Goal: Task Accomplishment & Management: Use online tool/utility

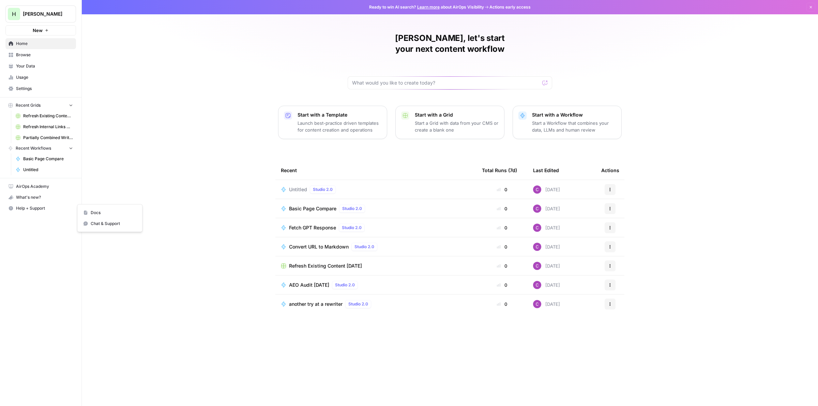
click at [288, 185] on div "Untitled Studio 2.0" at bounding box center [376, 189] width 190 height 8
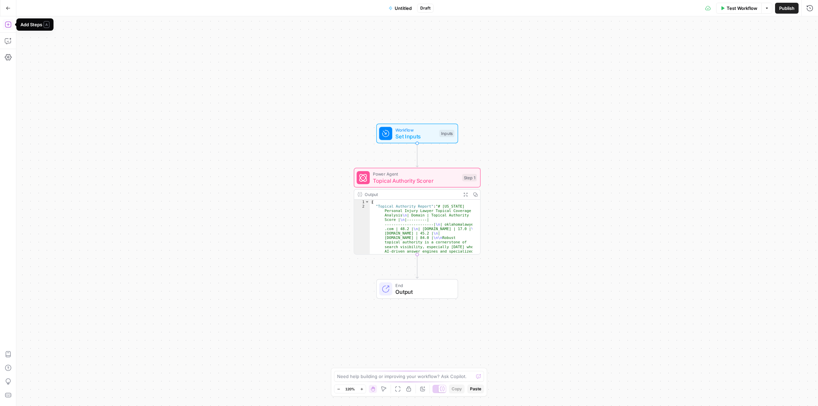
click at [10, 21] on icon "button" at bounding box center [8, 24] width 7 height 7
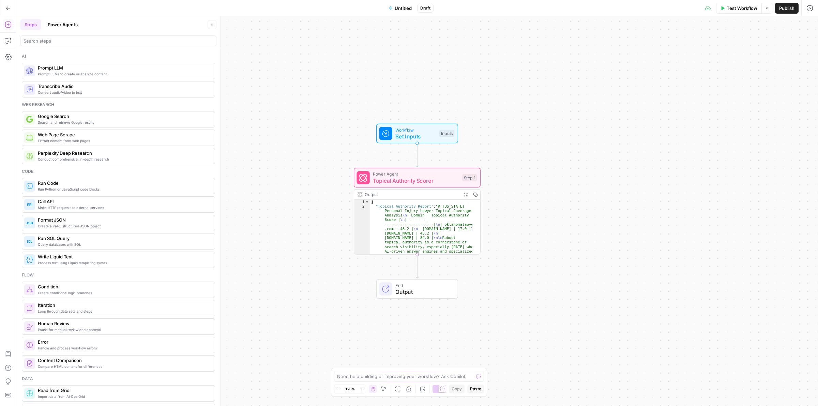
click at [69, 24] on button "Power Agents" at bounding box center [63, 24] width 38 height 11
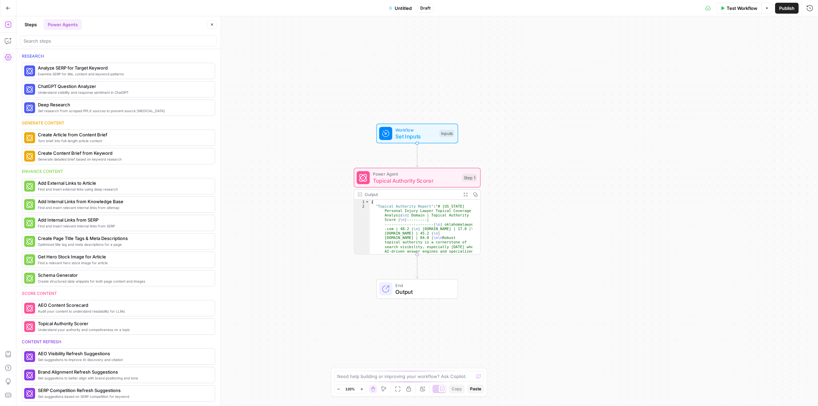
click at [7, 57] on icon "button" at bounding box center [8, 57] width 7 height 7
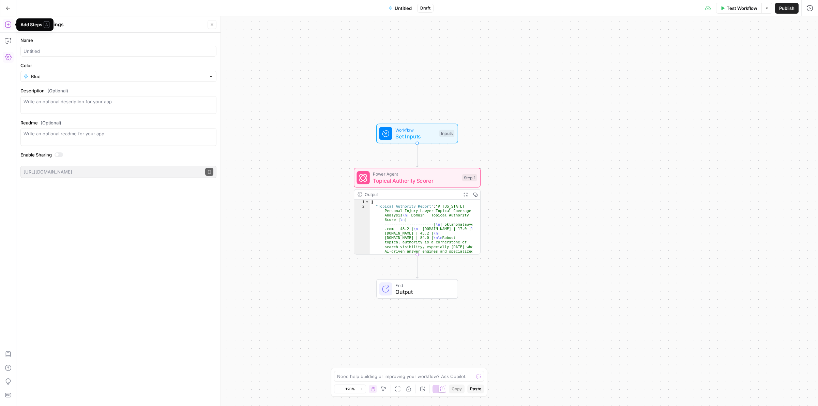
click at [7, 28] on button "Add Steps" at bounding box center [8, 24] width 11 height 11
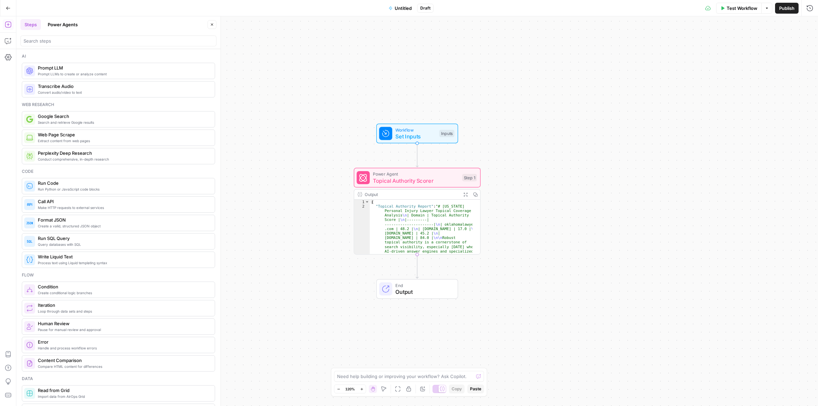
click at [72, 23] on button "Power Agents" at bounding box center [63, 24] width 38 height 11
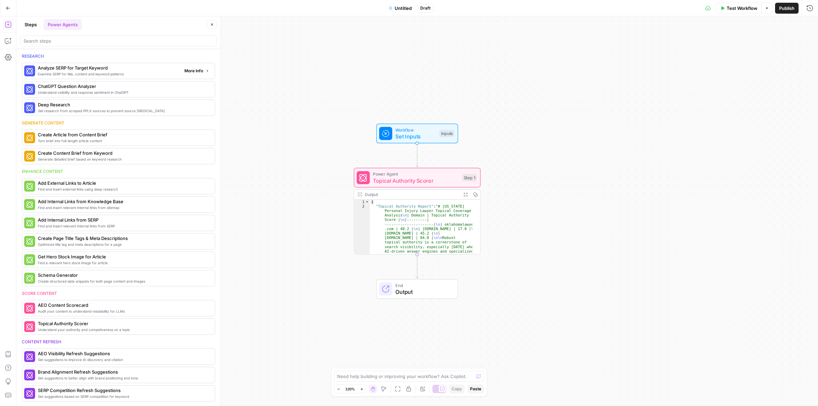
click at [186, 72] on span "More Info" at bounding box center [193, 71] width 19 height 6
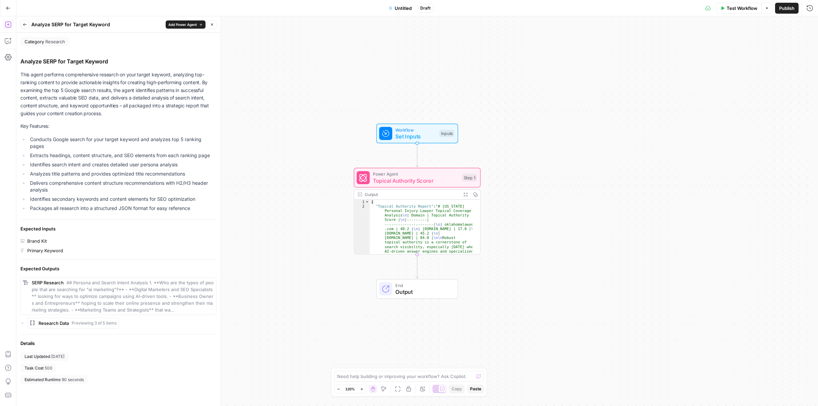
click at [23, 23] on icon "button" at bounding box center [25, 25] width 4 height 4
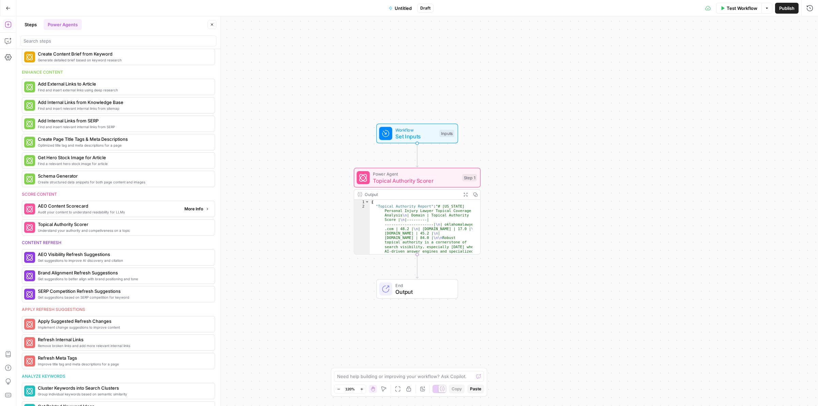
scroll to position [137, 0]
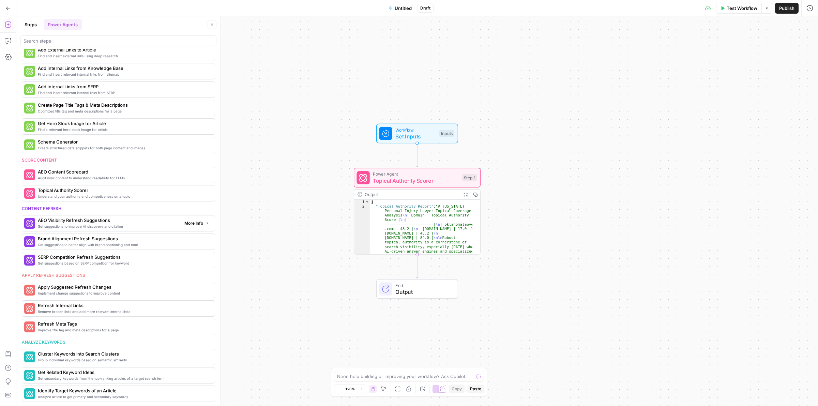
click at [188, 225] on span "More Info" at bounding box center [193, 223] width 19 height 6
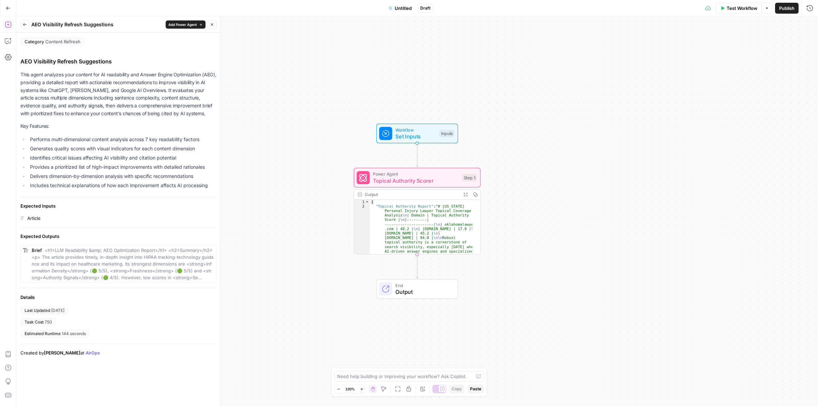
click at [25, 24] on icon "button" at bounding box center [25, 25] width 4 height 4
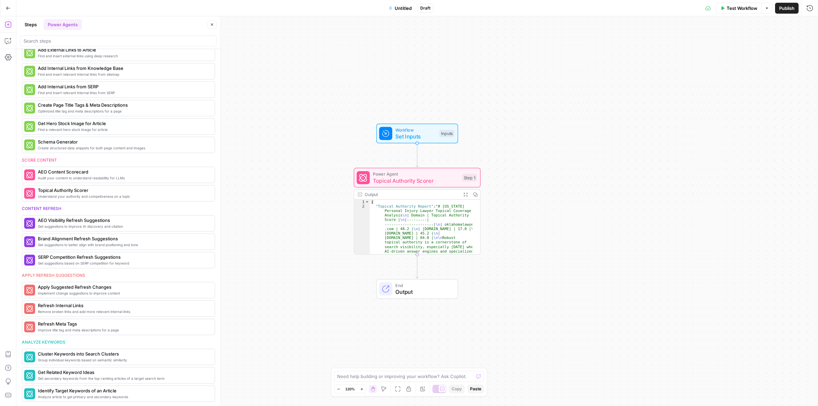
click at [6, 9] on icon "button" at bounding box center [8, 8] width 5 height 5
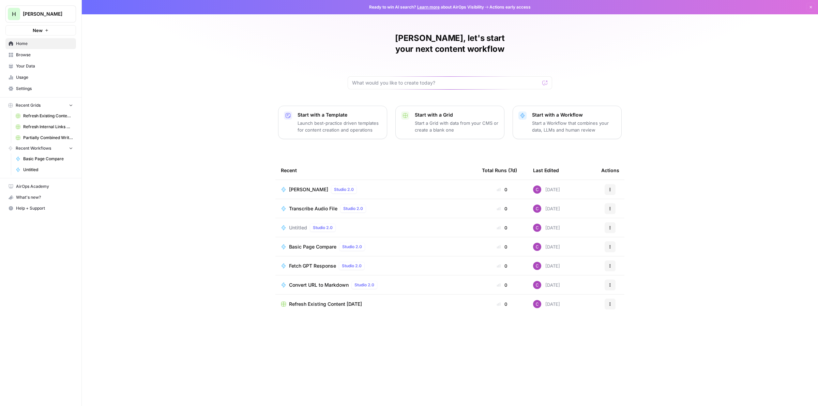
click at [544, 120] on p "Start a Workflow that combines your data, LLMs and human review" at bounding box center [574, 127] width 84 height 14
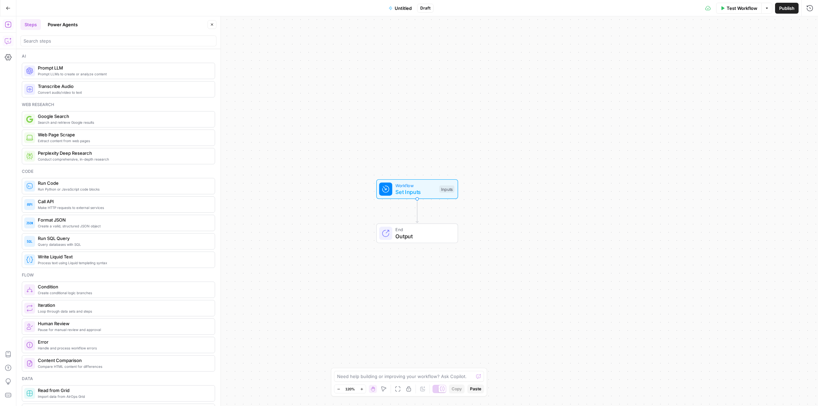
click at [12, 38] on button "Copilot" at bounding box center [8, 40] width 11 height 11
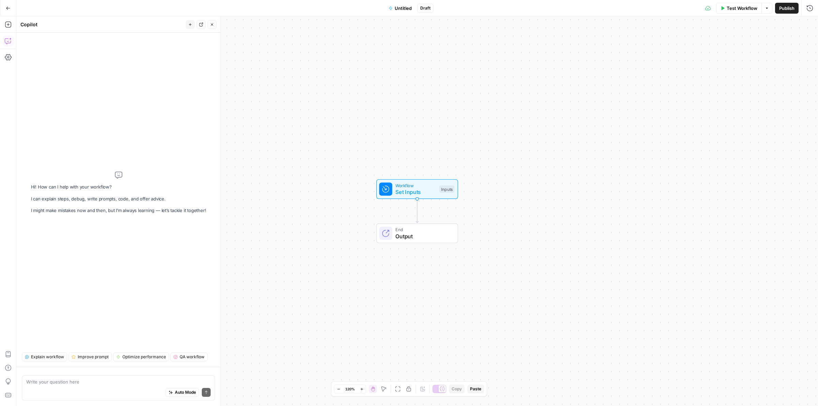
click at [87, 387] on div "Auto Mode Send" at bounding box center [118, 392] width 184 height 15
paste textarea "https://www.airops.com/blog/win-ai-search-turn-visibility-into-action"
type textarea "can you explain how to do this? https://www.airops.com/blog/win-ai-search-turn-…"
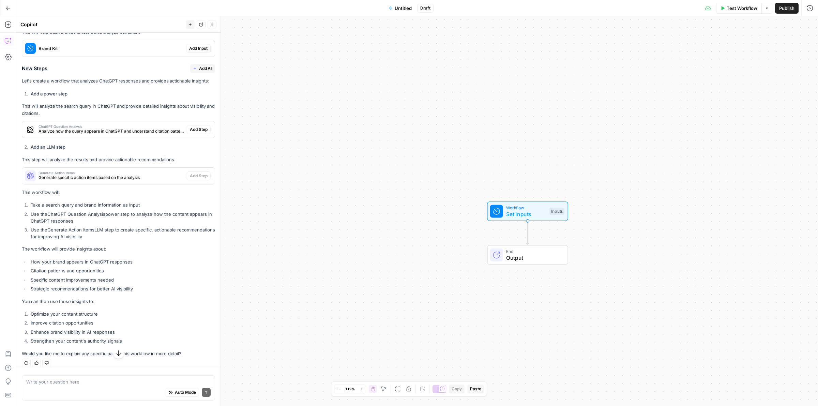
scroll to position [241, 0]
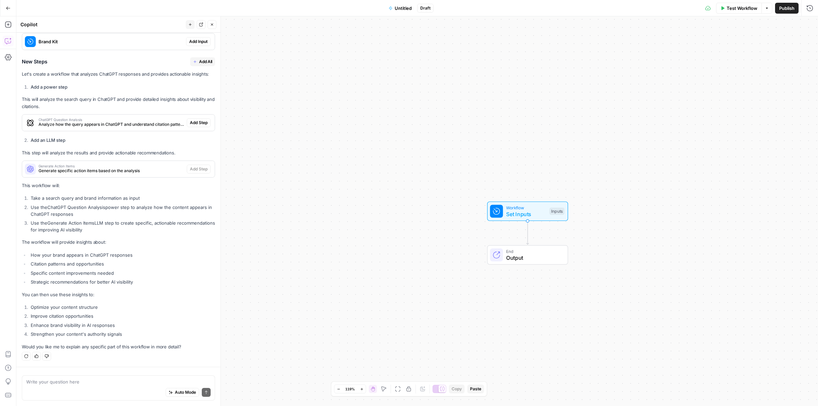
click at [70, 388] on div "Auto Mode Send" at bounding box center [118, 392] width 184 height 15
paste textarea "https://www.airops.com/visibility"
type textarea "Sorry, I meant this one: https://www.airops.com/visibility"
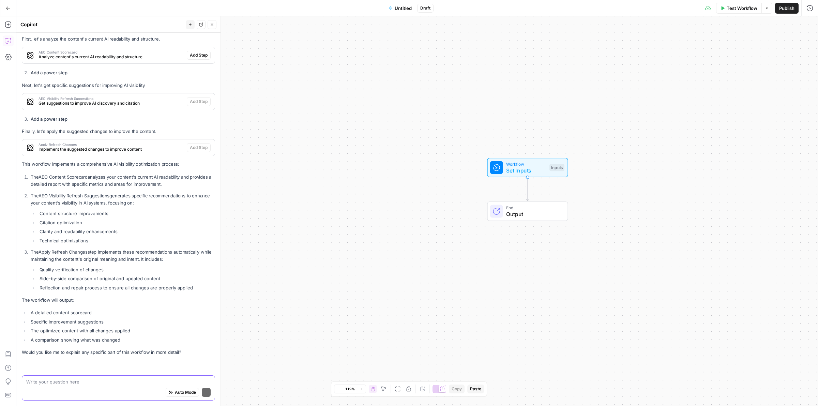
scroll to position [709, 0]
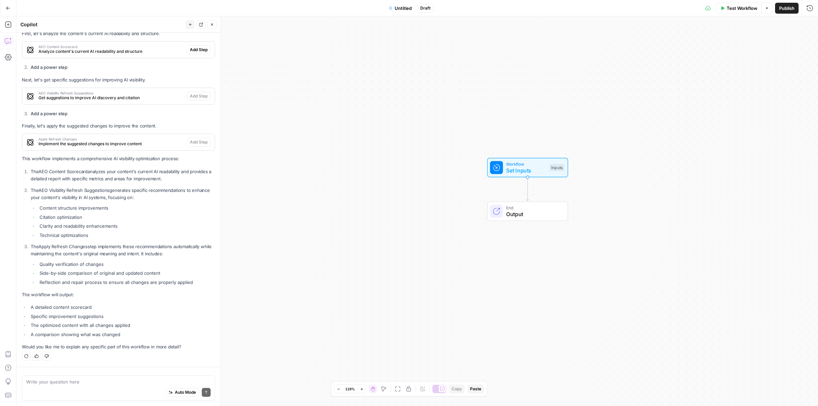
click at [12, 8] on button "Go Back" at bounding box center [8, 8] width 12 height 12
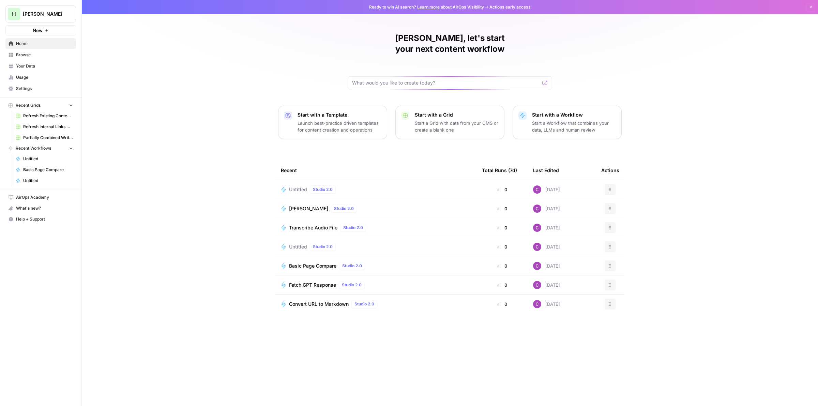
click at [29, 222] on span "Help + Support" at bounding box center [44, 219] width 57 height 6
click at [118, 234] on span "Chat & Support" at bounding box center [114, 234] width 46 height 6
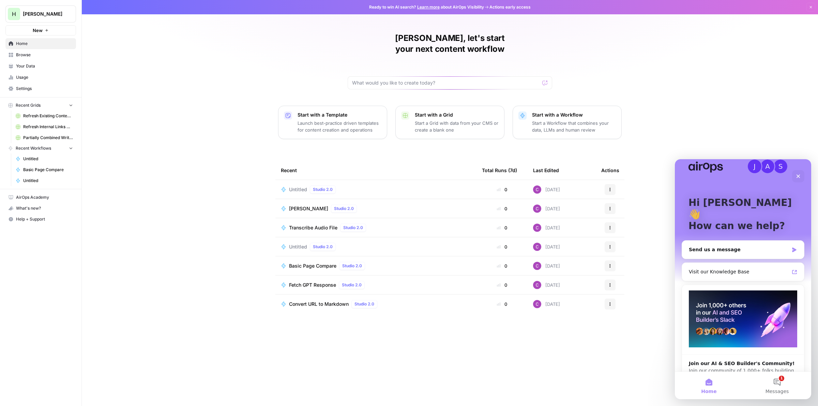
scroll to position [16, 0]
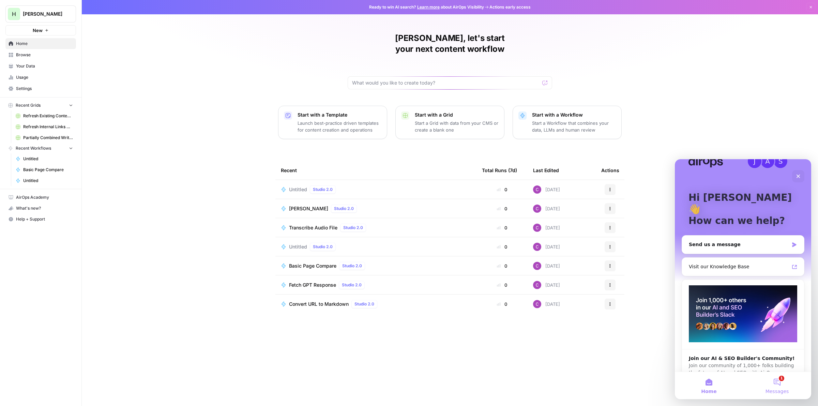
click at [780, 384] on button "1 Messages" at bounding box center [777, 385] width 68 height 27
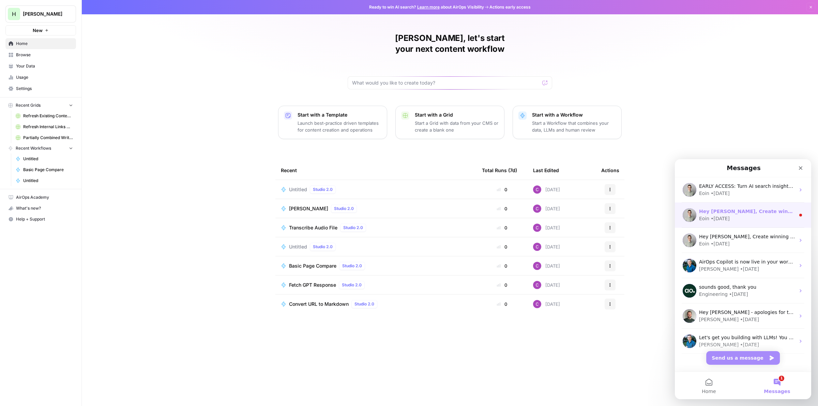
click at [740, 214] on div "Hey Clayton, Create winning with Content Refresh. The battle for AI’s attention…" at bounding box center [747, 211] width 96 height 7
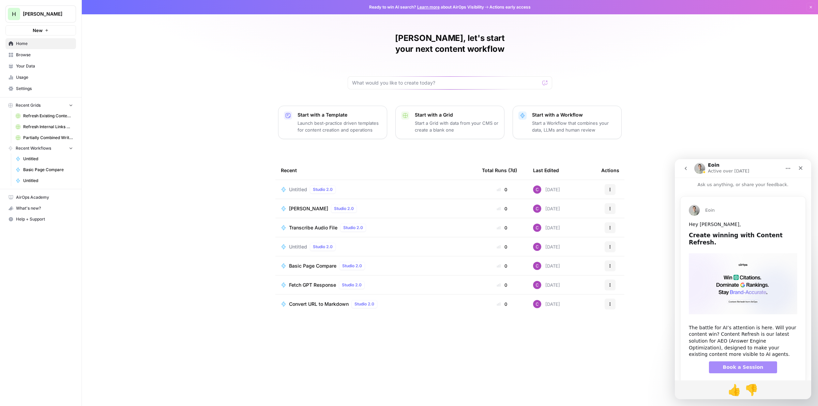
scroll to position [0, 0]
click at [686, 167] on icon "go back" at bounding box center [686, 168] width 2 height 3
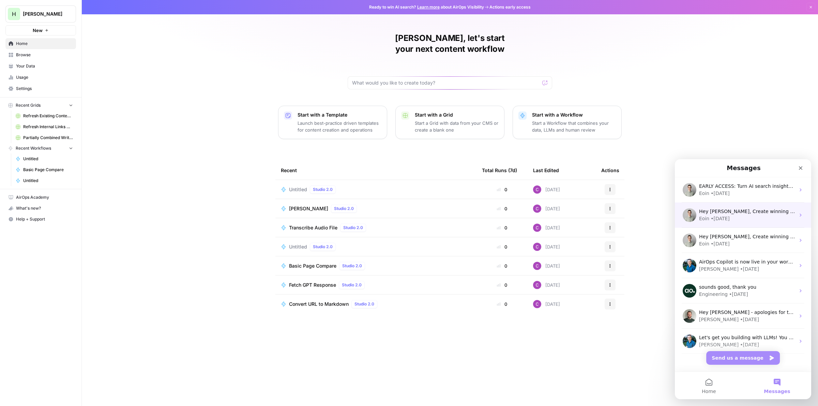
scroll to position [10, 0]
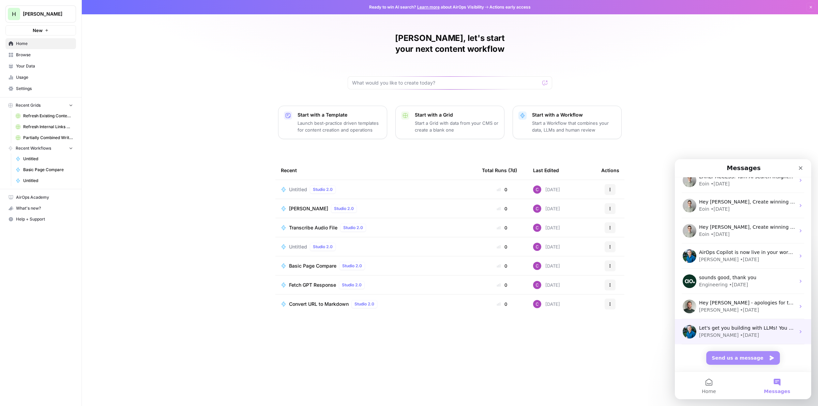
click at [735, 323] on div "Let's get you building with LLMs! You can always reach us by pressing Chat and …" at bounding box center [743, 331] width 136 height 25
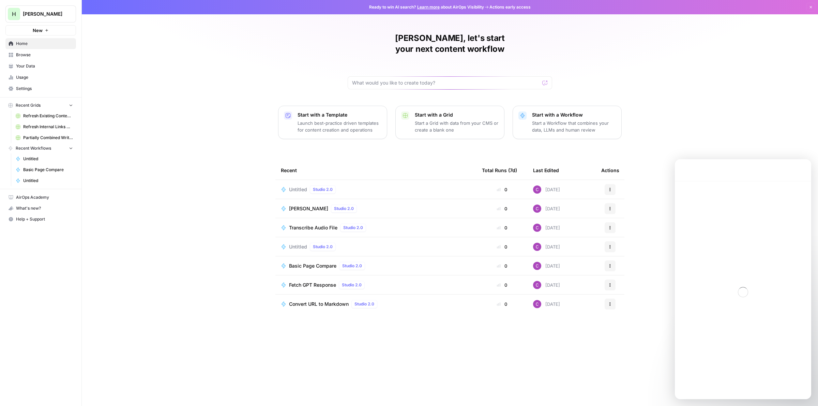
scroll to position [0, 0]
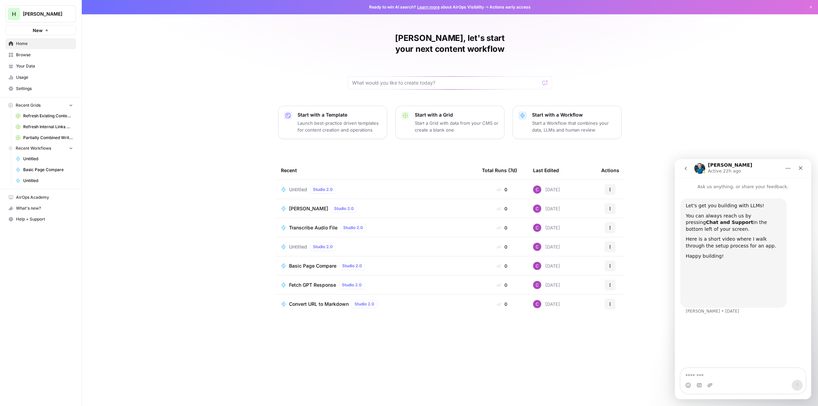
click at [27, 86] on span "Settings" at bounding box center [44, 89] width 57 height 6
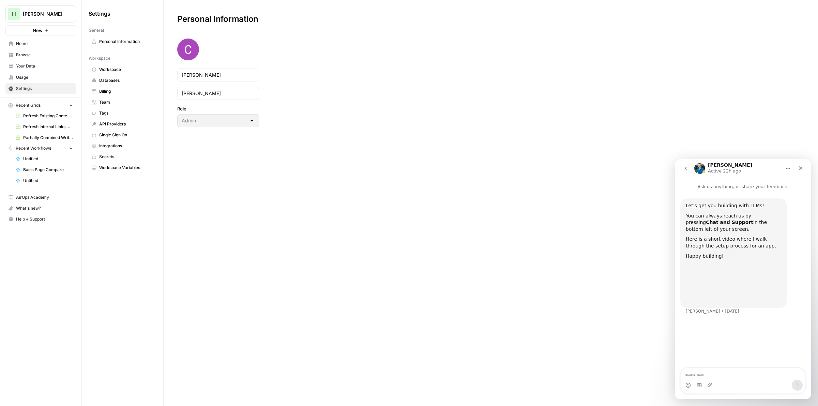
click at [115, 69] on span "Workspace" at bounding box center [126, 69] width 54 height 6
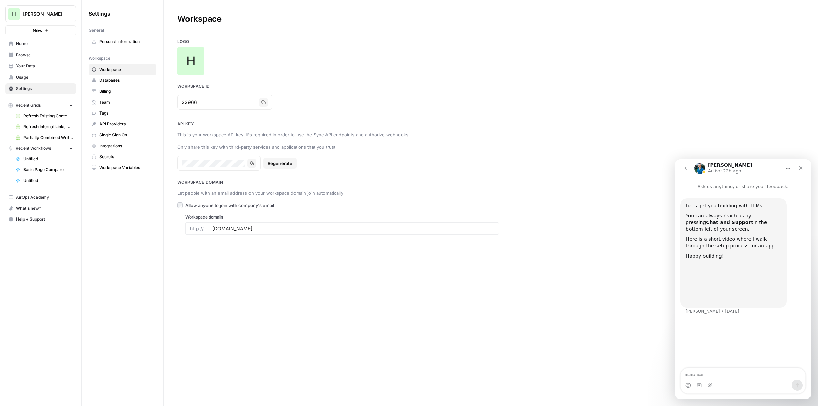
click at [110, 81] on span "Databases" at bounding box center [126, 80] width 54 height 6
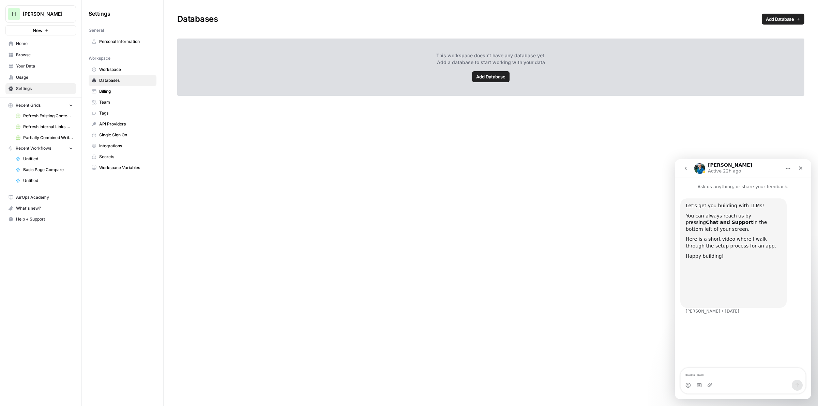
click at [102, 91] on span "Billing" at bounding box center [126, 91] width 54 height 6
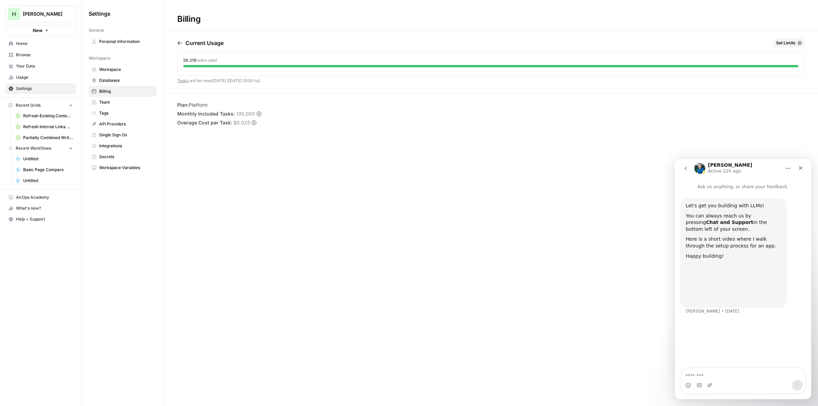
click at [104, 101] on span "Team" at bounding box center [126, 102] width 54 height 6
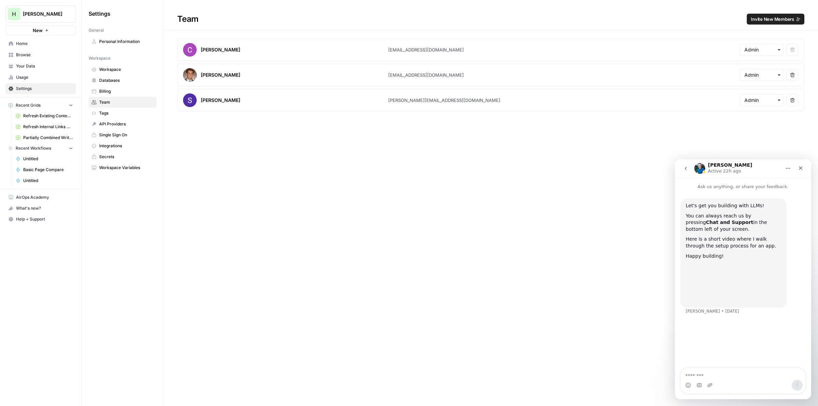
click at [795, 77] on button "Remove user" at bounding box center [793, 75] width 12 height 12
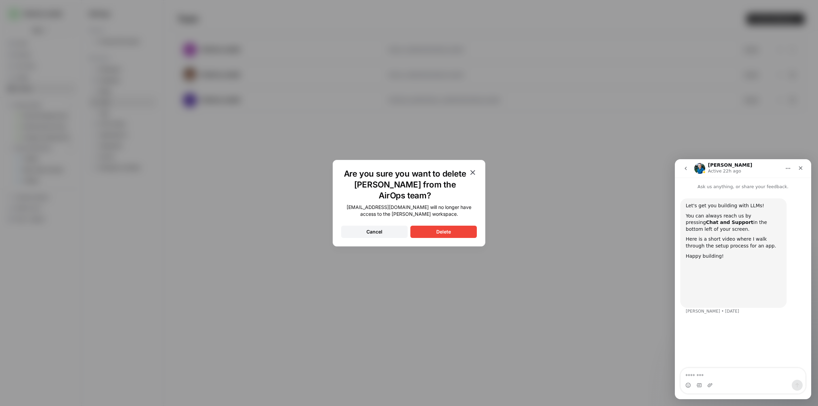
click at [453, 229] on button "Delete" at bounding box center [443, 232] width 66 height 12
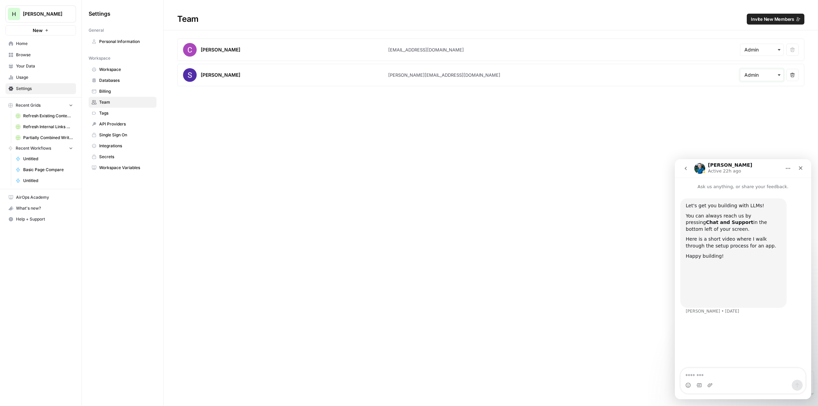
click at [761, 72] on input "text" at bounding box center [762, 75] width 35 height 7
click at [800, 165] on div "Close" at bounding box center [801, 168] width 12 height 12
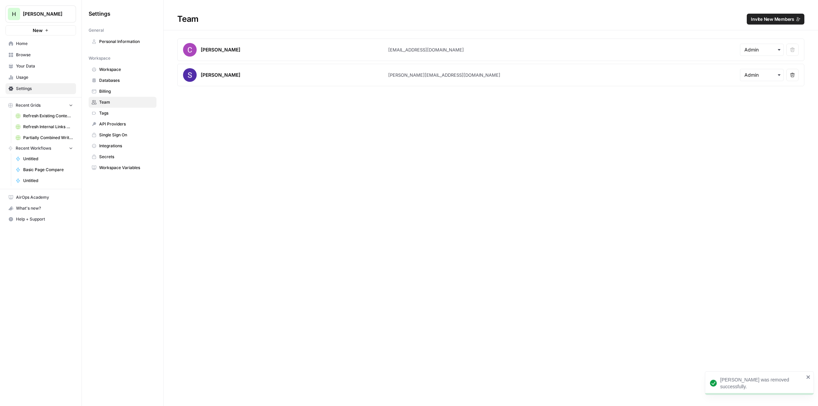
click at [780, 79] on div "button" at bounding box center [762, 75] width 44 height 12
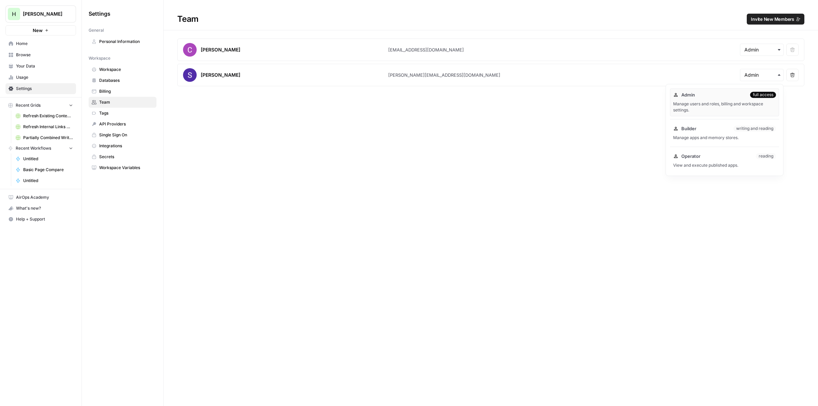
click at [793, 73] on icon "button" at bounding box center [793, 75] width 4 height 4
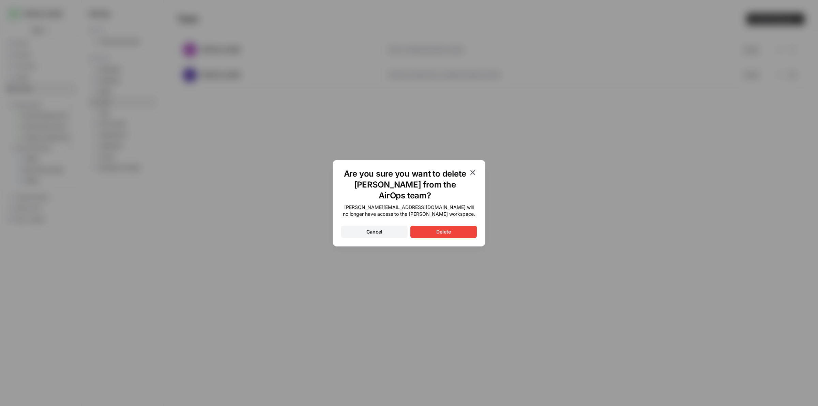
click at [449, 233] on div "Delete" at bounding box center [443, 231] width 15 height 7
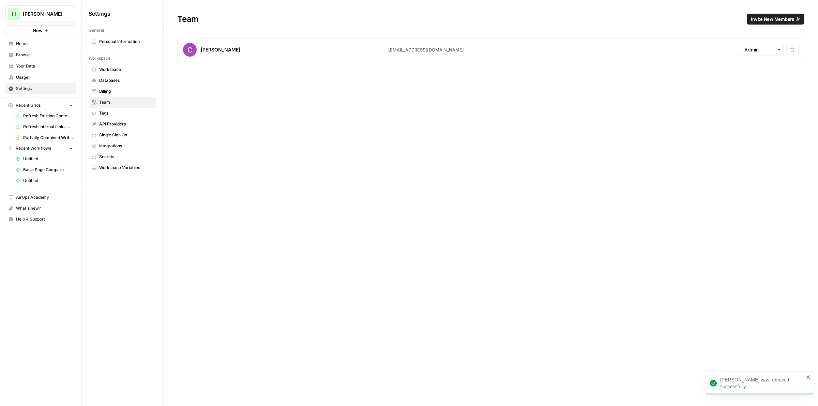
click at [110, 116] on span "Tags" at bounding box center [126, 113] width 54 height 6
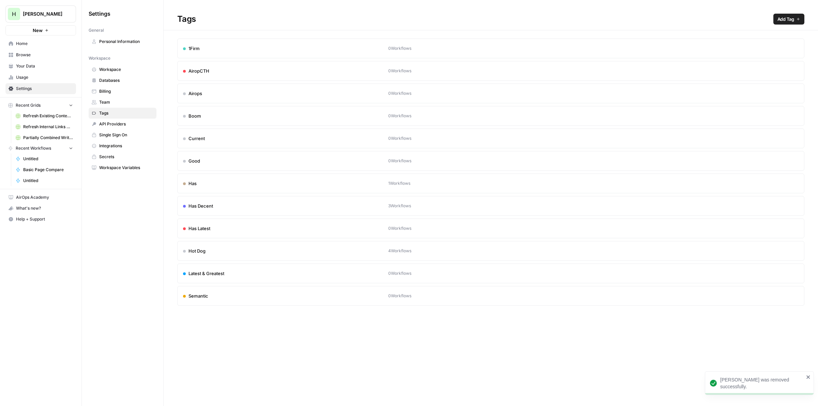
click at [109, 127] on span "API Providers" at bounding box center [126, 124] width 54 height 6
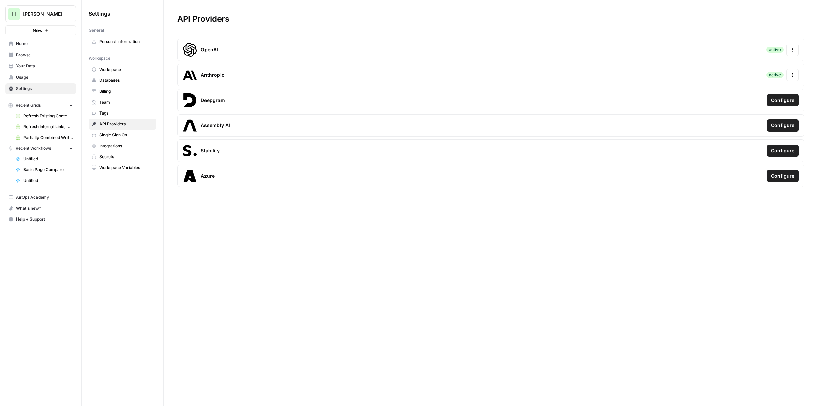
click at [109, 138] on span "Single Sign On" at bounding box center [126, 135] width 54 height 6
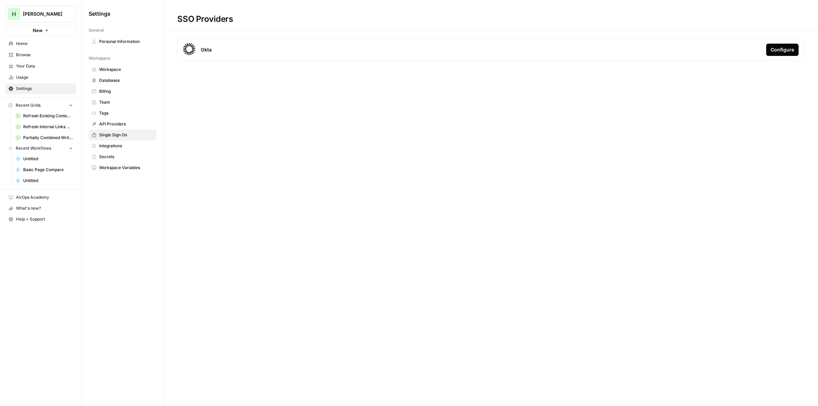
click at [108, 149] on span "Integrations" at bounding box center [126, 146] width 54 height 6
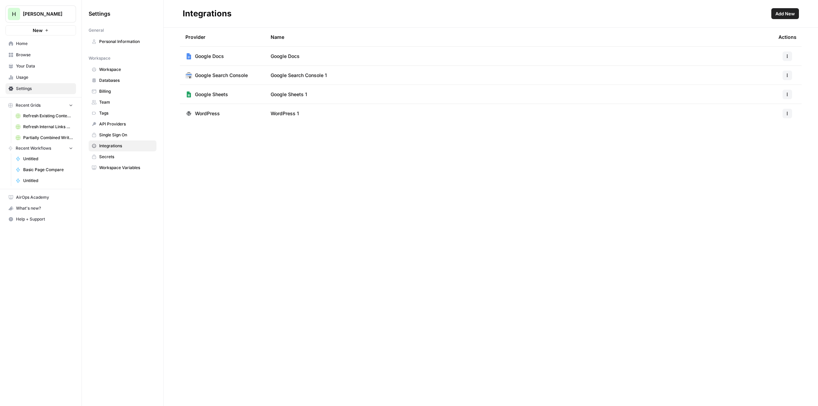
click at [105, 162] on link "Secrets" at bounding box center [123, 156] width 68 height 11
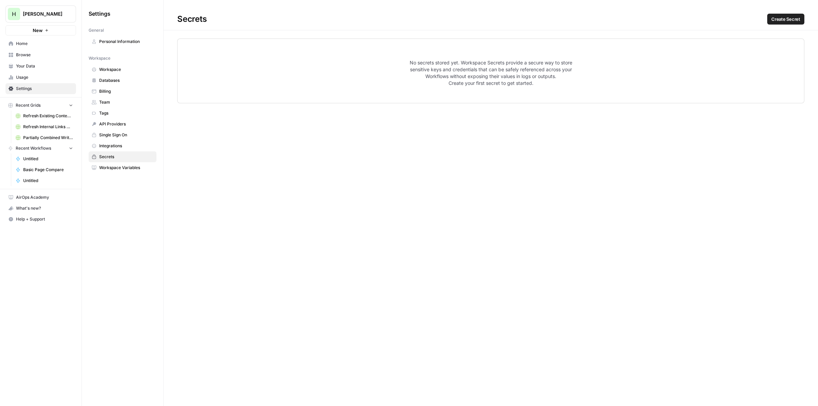
click at [112, 175] on div "Settings General Personal Information Workspace Workspace Databases Billing Tea…" at bounding box center [122, 90] width 81 height 181
click at [114, 166] on span "Workspace Variables" at bounding box center [126, 168] width 54 height 6
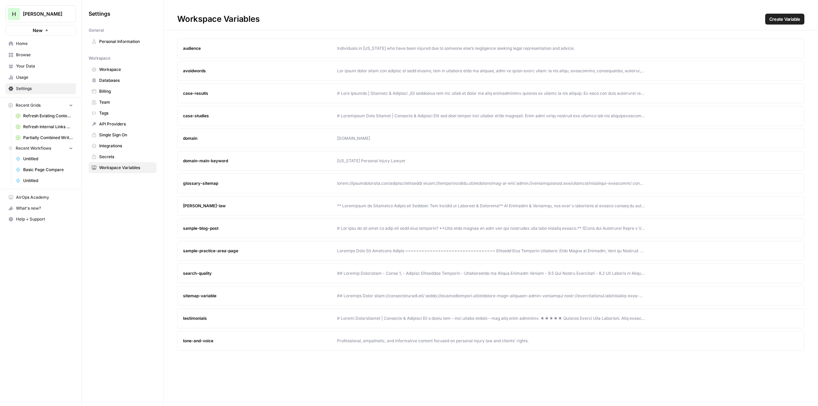
click at [103, 89] on span "Billing" at bounding box center [126, 91] width 54 height 6
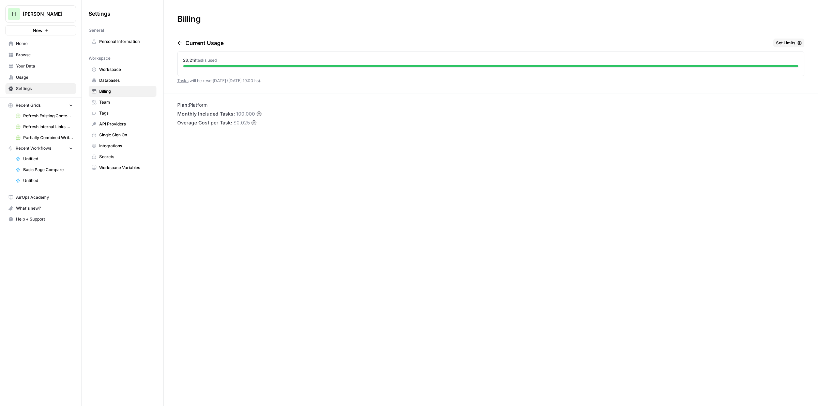
click at [788, 46] on span "Set Limits" at bounding box center [785, 43] width 19 height 6
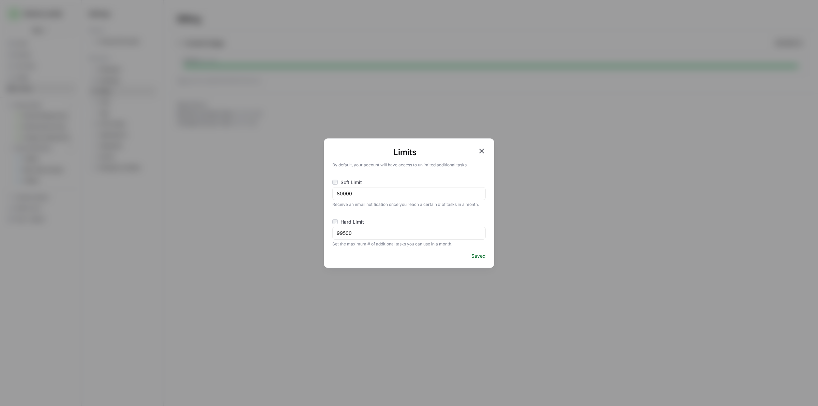
click at [478, 154] on icon "button" at bounding box center [482, 151] width 8 height 8
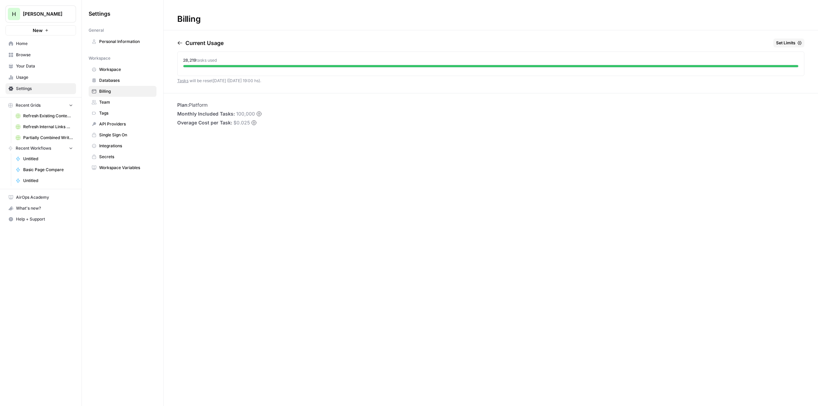
click at [180, 42] on icon "button" at bounding box center [179, 42] width 5 height 5
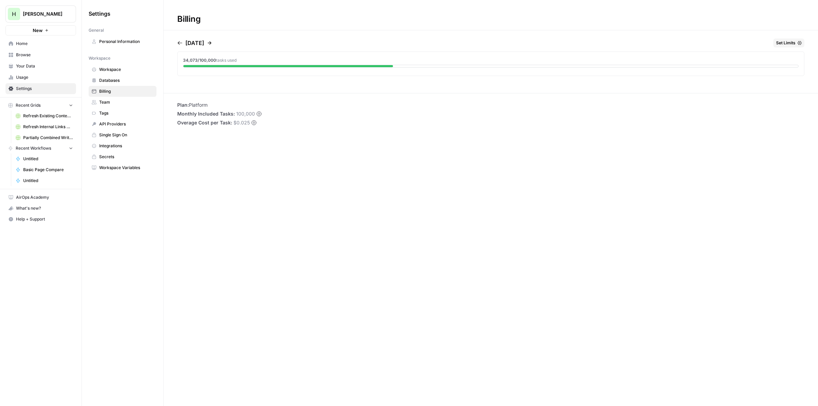
click at [180, 42] on icon "button" at bounding box center [179, 42] width 5 height 5
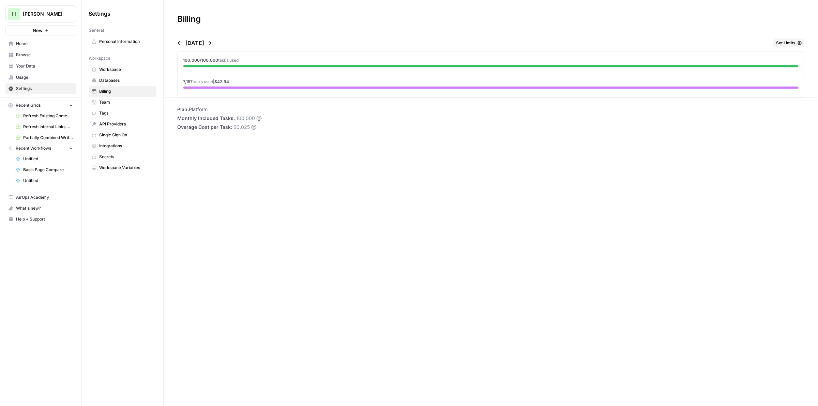
click at [180, 42] on icon "button" at bounding box center [179, 42] width 5 height 5
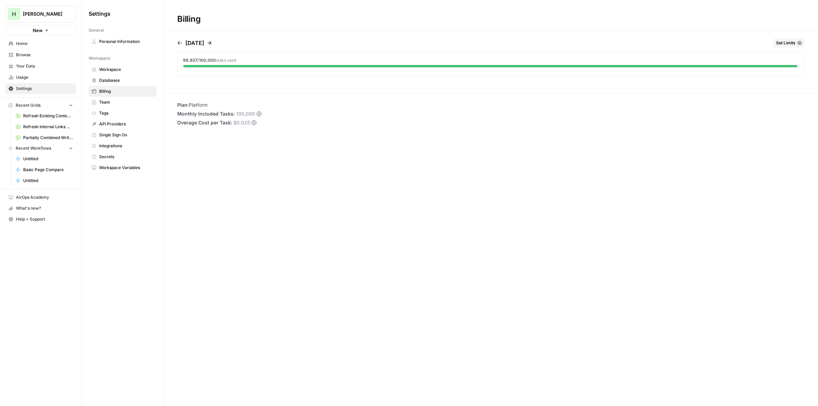
click at [180, 42] on icon "button" at bounding box center [179, 42] width 5 height 5
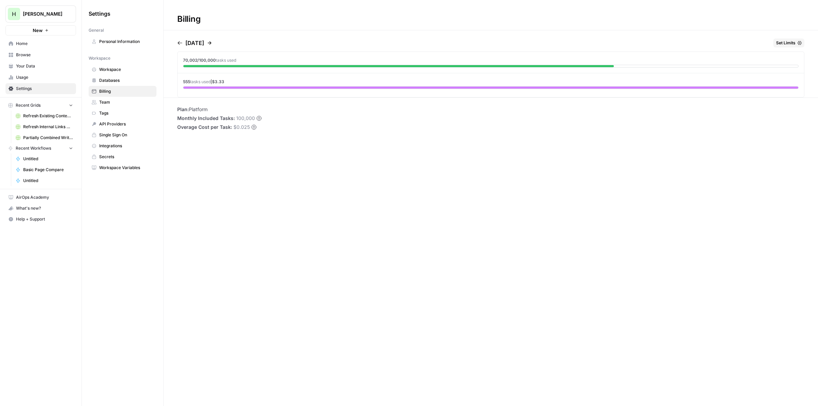
click at [180, 42] on icon "button" at bounding box center [179, 42] width 5 height 5
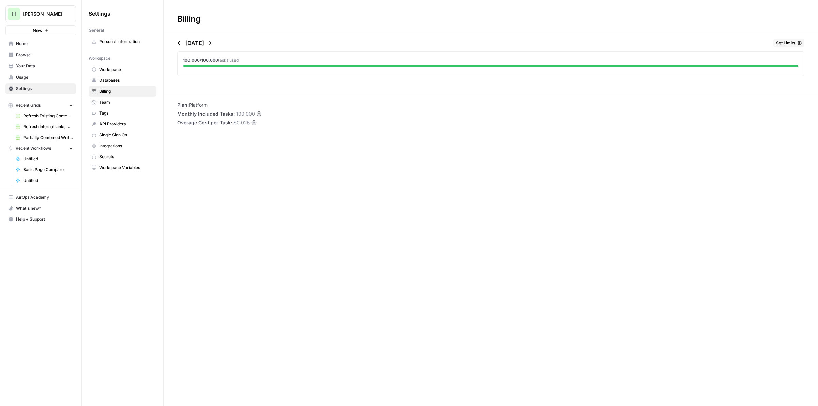
click at [180, 42] on icon "button" at bounding box center [179, 42] width 5 height 5
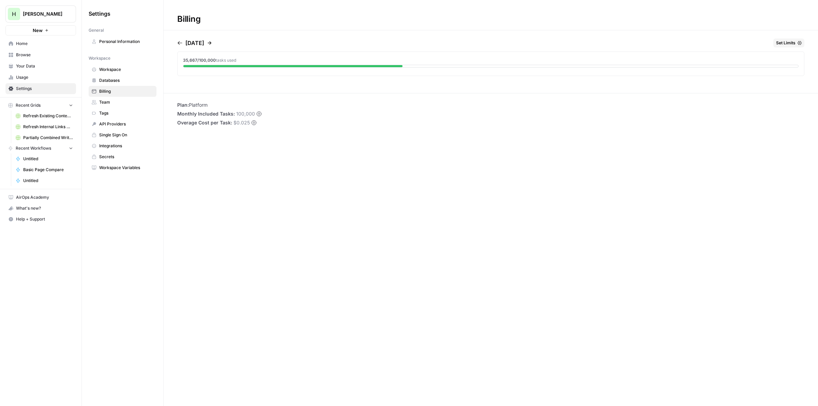
click at [180, 42] on icon "button" at bounding box center [179, 42] width 5 height 5
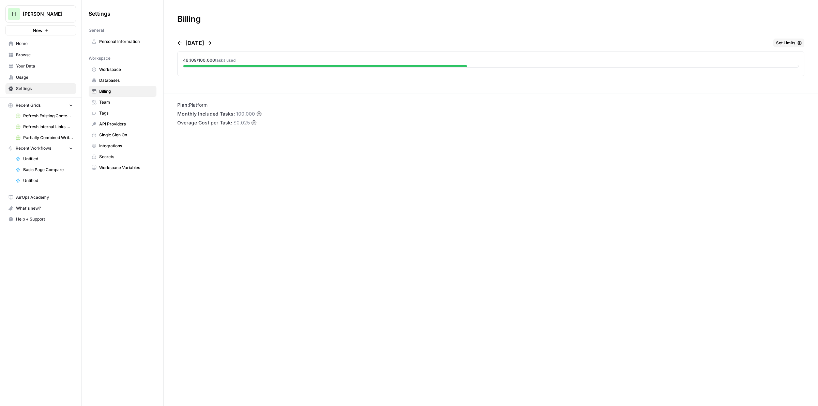
click at [118, 41] on span "Personal Information" at bounding box center [126, 42] width 54 height 6
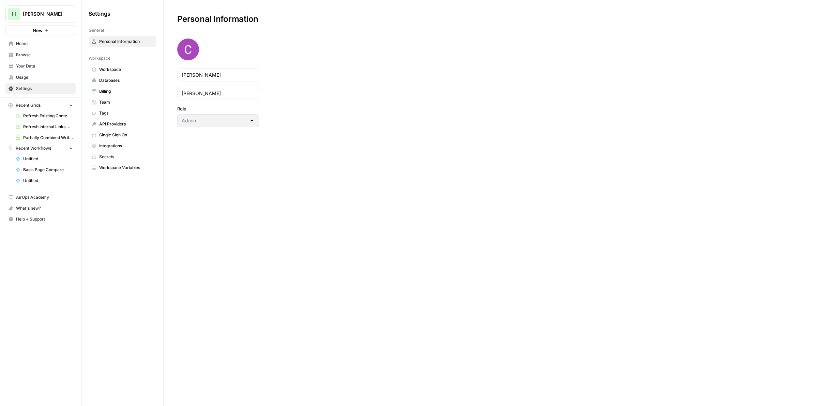
click at [53, 17] on span "[PERSON_NAME]" at bounding box center [43, 14] width 41 height 7
click at [47, 63] on span "Has AirOps" at bounding box center [66, 62] width 90 height 7
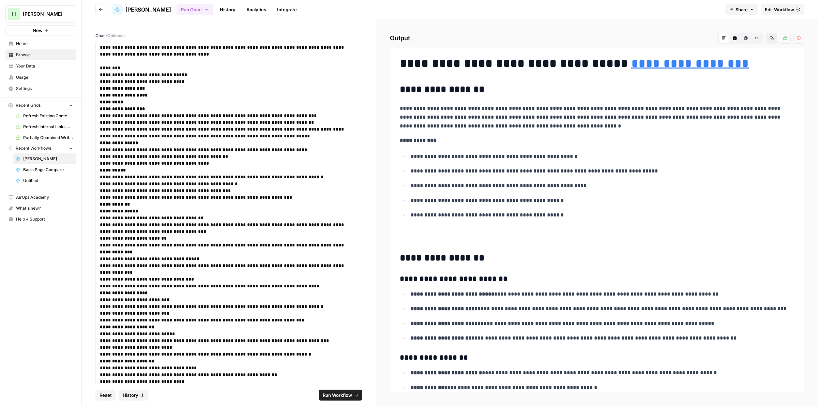
scroll to position [3062, 0]
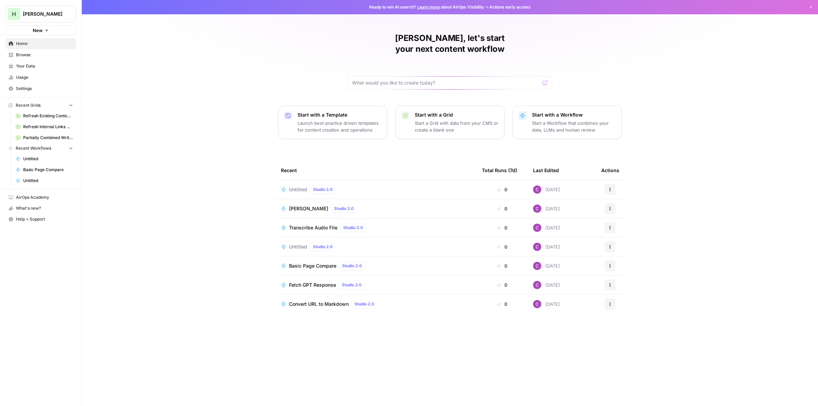
click at [415, 120] on p "Start a Grid with data from your CMS or create a blank one" at bounding box center [457, 127] width 84 height 14
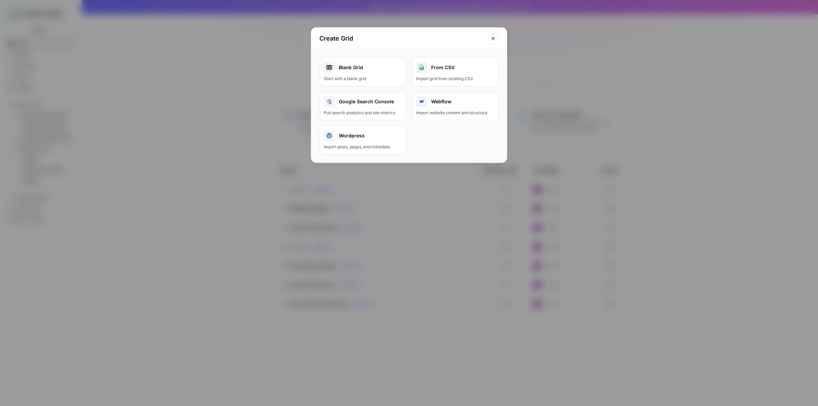
click at [493, 39] on icon "Close modal" at bounding box center [493, 38] width 5 height 5
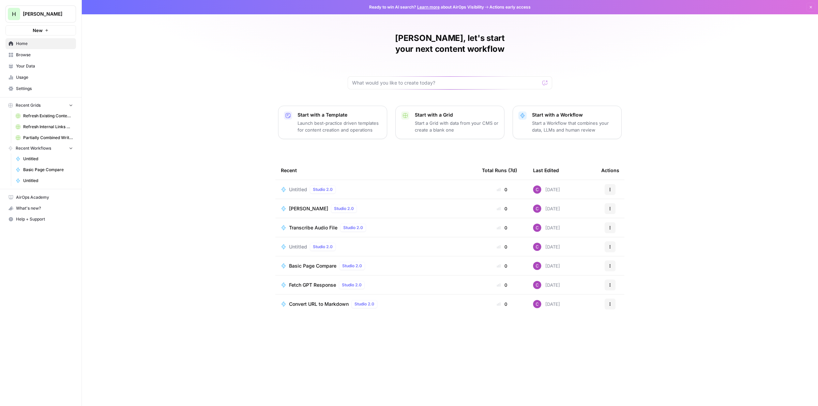
click at [319, 120] on p "Launch best-practice driven templates for content creation and operations" at bounding box center [340, 127] width 84 height 14
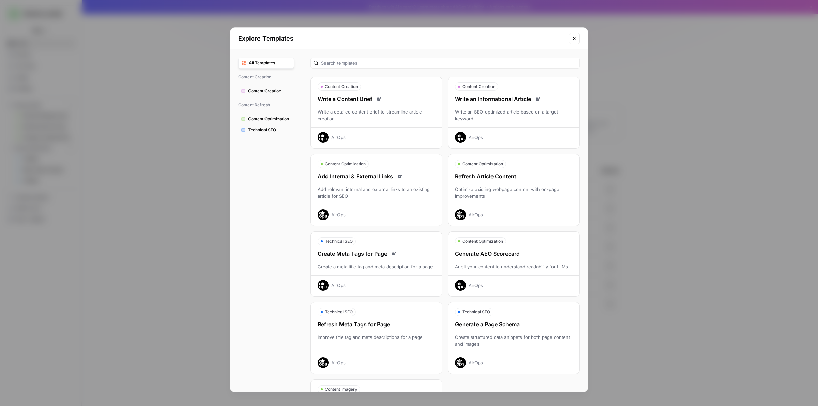
click at [273, 118] on span "Content Optimization" at bounding box center [269, 119] width 43 height 6
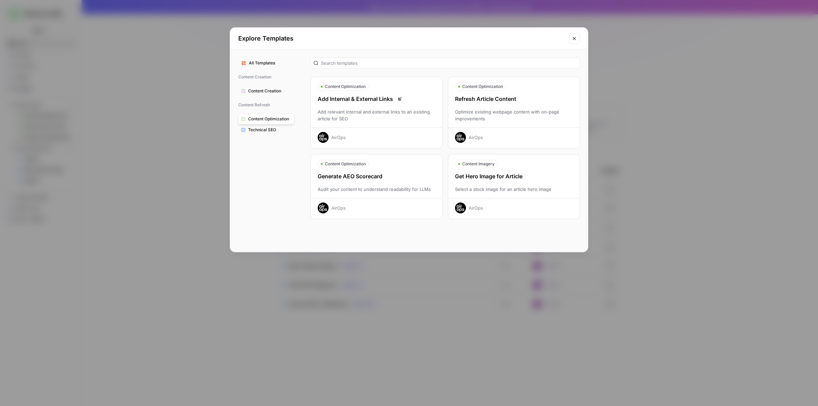
click at [512, 108] on div "Refresh Article Content Optimize existing webpage content with on-page improvem…" at bounding box center [513, 119] width 131 height 48
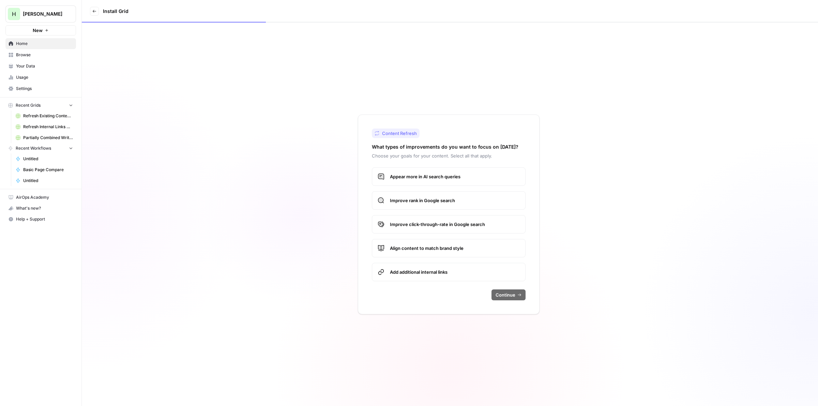
click at [406, 202] on span "Improve rank in Google search" at bounding box center [455, 200] width 130 height 7
click at [516, 297] on button "Continue" at bounding box center [509, 294] width 34 height 11
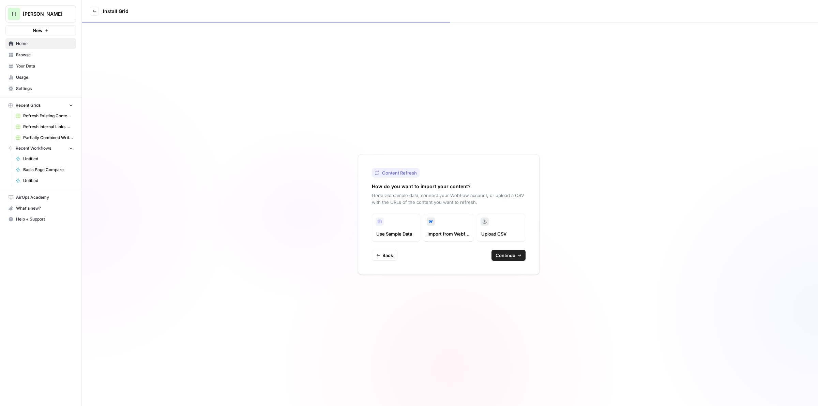
click at [498, 257] on span "Continue" at bounding box center [506, 255] width 20 height 7
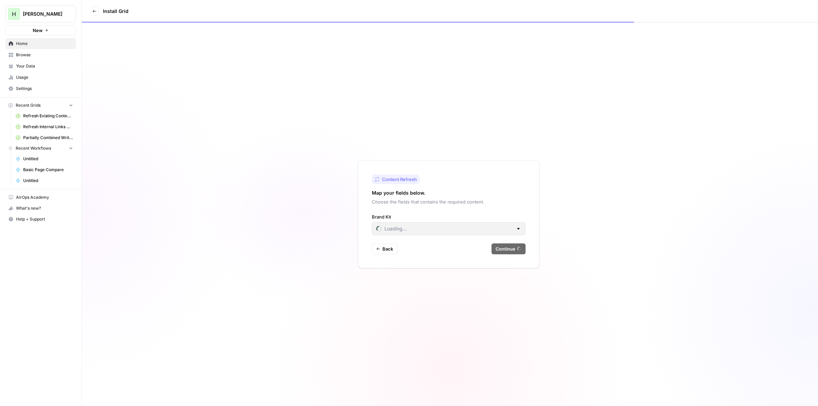
type input "Hasbrook Law"
click at [502, 251] on span "Continue" at bounding box center [506, 248] width 20 height 7
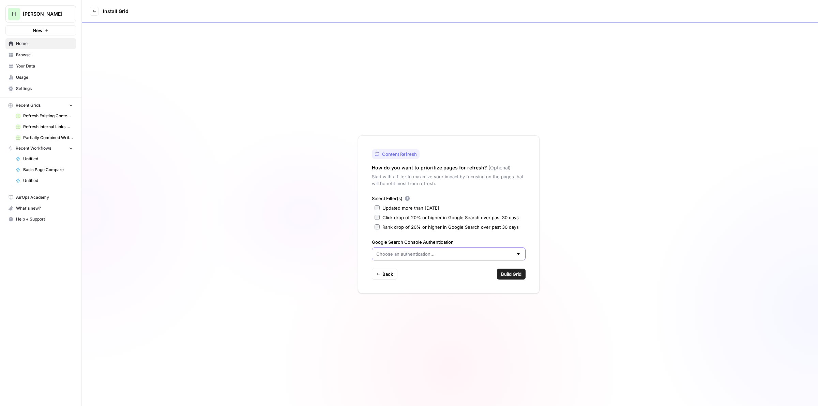
click at [400, 254] on input "Google Search Console Authentication" at bounding box center [444, 254] width 137 height 7
click at [392, 272] on span "Create new" at bounding box center [451, 270] width 132 height 7
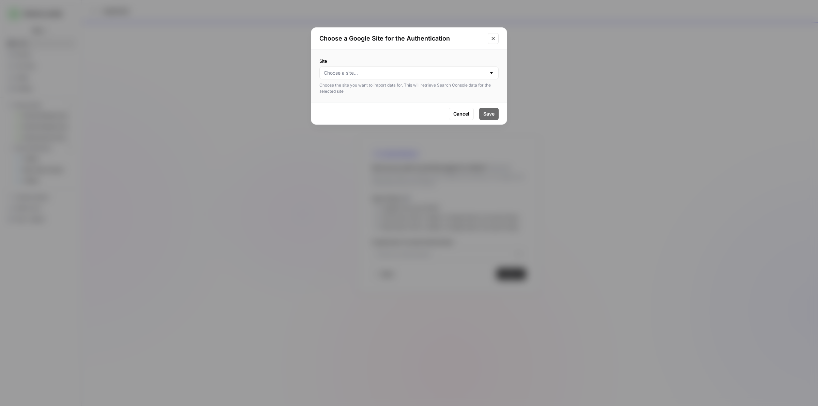
click at [423, 79] on div at bounding box center [408, 72] width 179 height 13
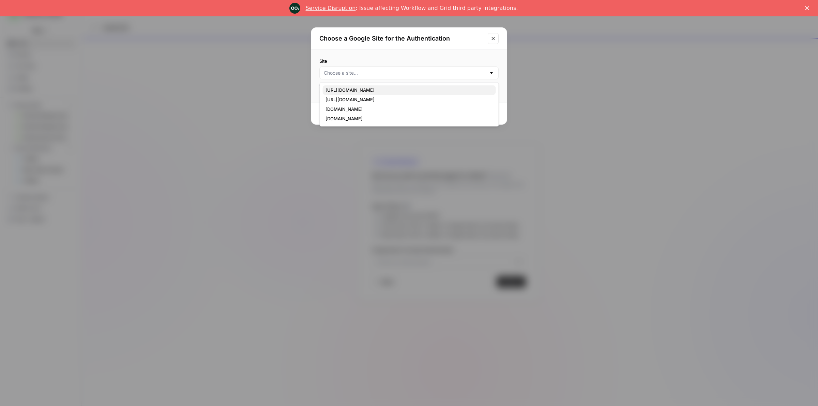
click at [372, 91] on span "https://oklahomalawyer.com/" at bounding box center [408, 90] width 165 height 7
type input "https://oklahomalawyer.com/"
click at [487, 111] on span "Save" at bounding box center [488, 113] width 11 height 7
click at [490, 71] on div at bounding box center [491, 73] width 5 height 7
click at [356, 120] on span "oklahomalawyer.com" at bounding box center [408, 118] width 165 height 7
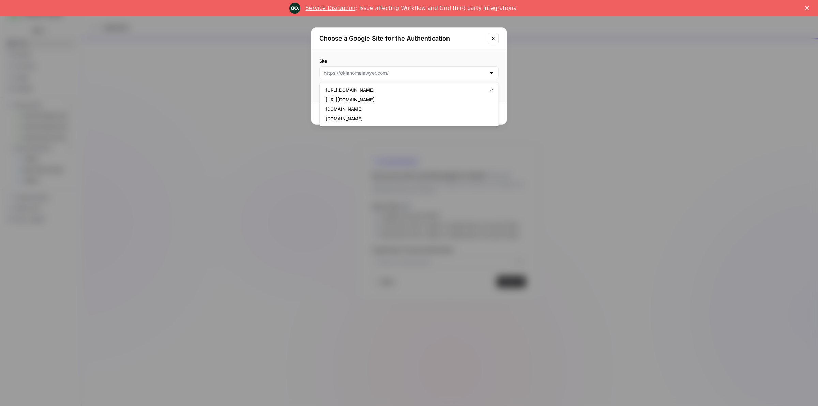
type input "oklahomalawyer.com"
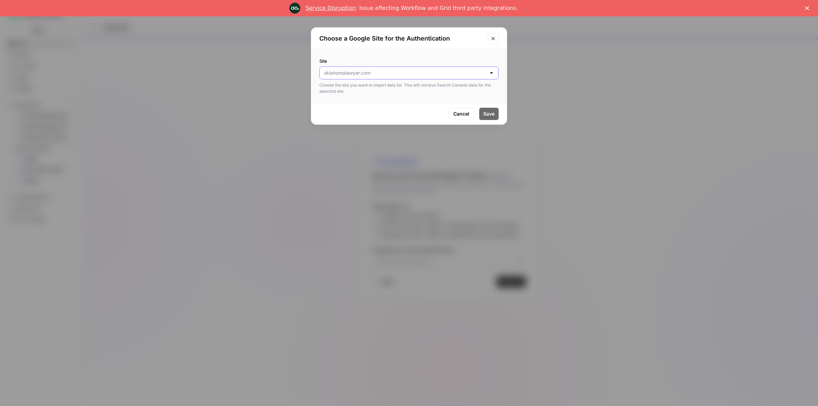
click at [468, 71] on input "Site" at bounding box center [405, 73] width 162 height 7
click at [422, 92] on span "https://oklahomalawyer.com/" at bounding box center [408, 90] width 165 height 7
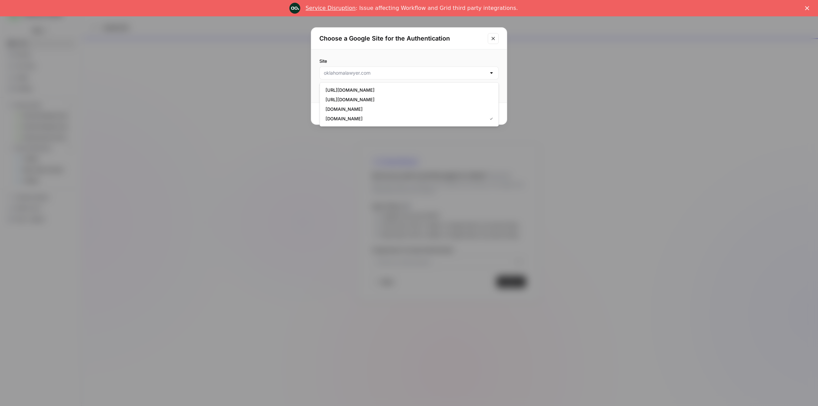
type input "https://oklahomalawyer.com/"
click at [456, 115] on span "Cancel" at bounding box center [461, 113] width 16 height 7
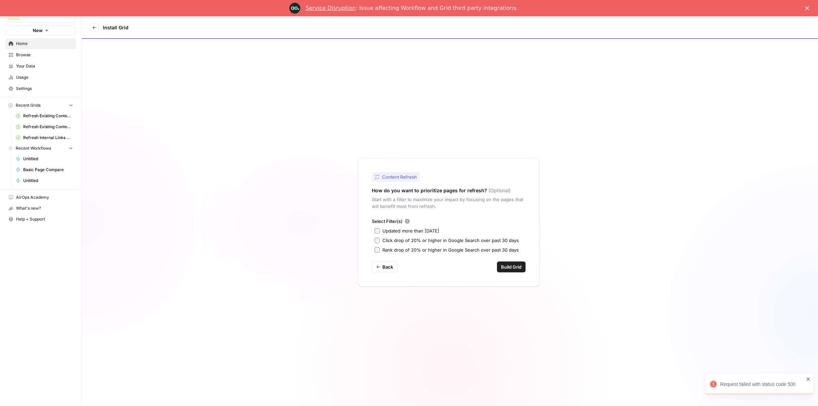
click at [506, 267] on span "Build Grid" at bounding box center [511, 267] width 20 height 7
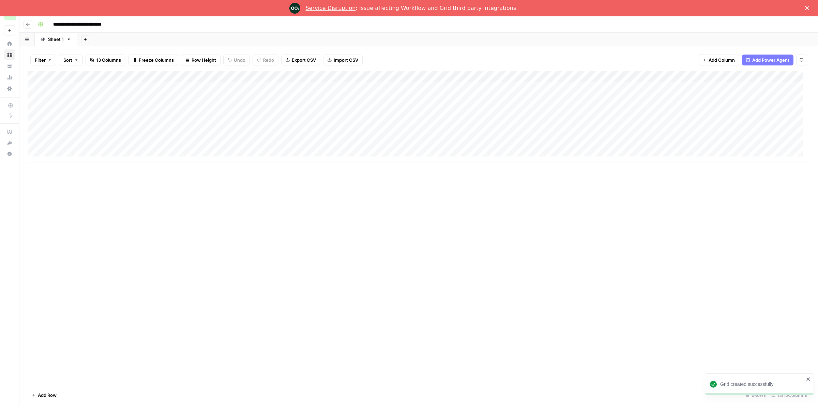
click at [806, 6] on icon "Close" at bounding box center [807, 8] width 4 height 4
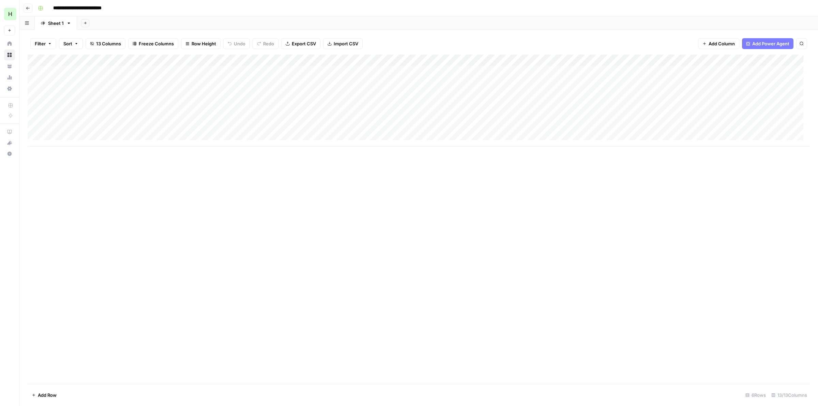
click at [110, 4] on input "**********" at bounding box center [85, 8] width 70 height 11
drag, startPoint x: 113, startPoint y: 60, endPoint x: 235, endPoint y: 60, distance: 121.7
click at [235, 60] on div "Add Column" at bounding box center [419, 101] width 782 height 92
type input "**********"
drag, startPoint x: 144, startPoint y: 71, endPoint x: 144, endPoint y: 133, distance: 62.4
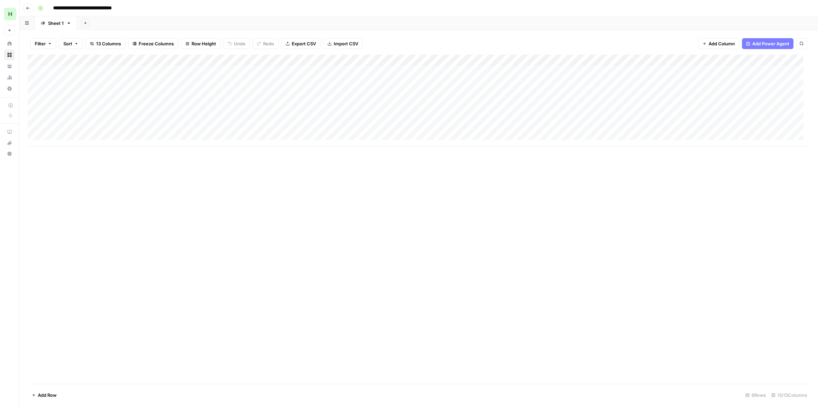
click at [144, 133] on div "Add Column" at bounding box center [419, 101] width 782 height 92
click at [119, 70] on div "Add Column" at bounding box center [419, 101] width 782 height 92
type input "**********"
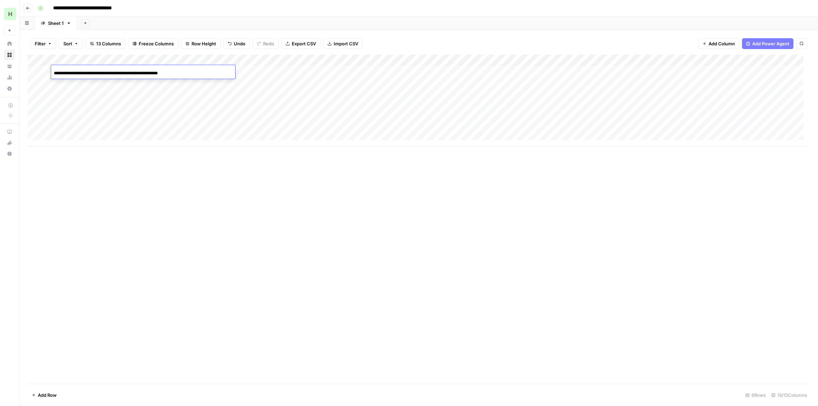
click at [173, 73] on div "**********" at bounding box center [143, 73] width 184 height 12
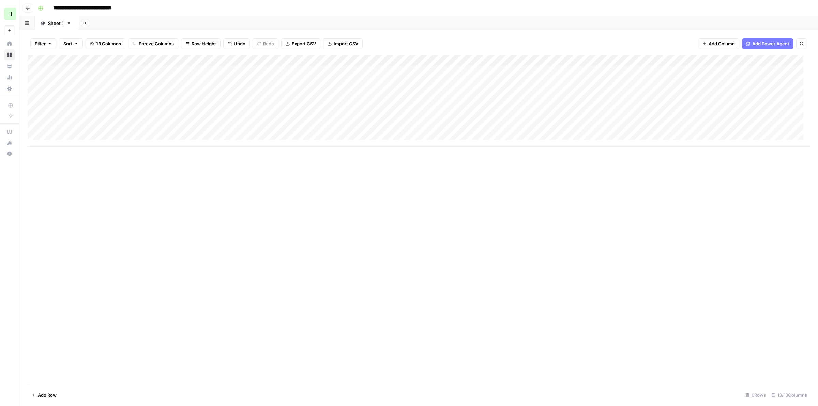
click at [162, 89] on div "Add Column" at bounding box center [419, 101] width 782 height 92
click at [311, 72] on div "Add Column" at bounding box center [419, 101] width 782 height 92
drag, startPoint x: 273, startPoint y: 84, endPoint x: 268, endPoint y: 130, distance: 46.3
click at [268, 130] on div "Add Column" at bounding box center [419, 101] width 782 height 92
click at [256, 71] on div "Add Column" at bounding box center [419, 101] width 782 height 92
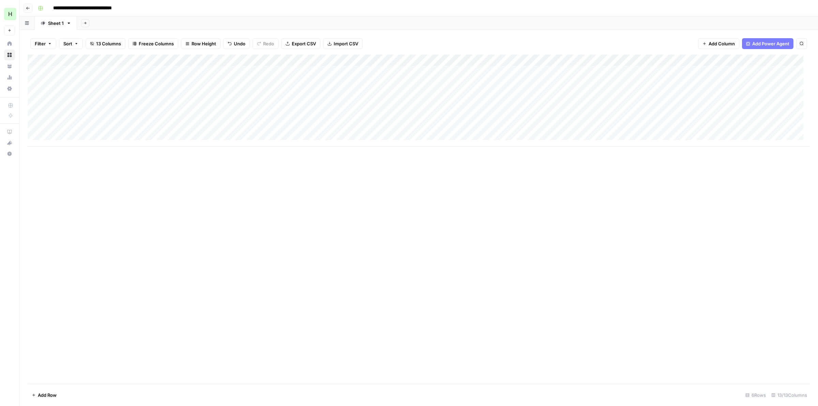
click at [246, 71] on div "Add Column" at bounding box center [419, 101] width 782 height 92
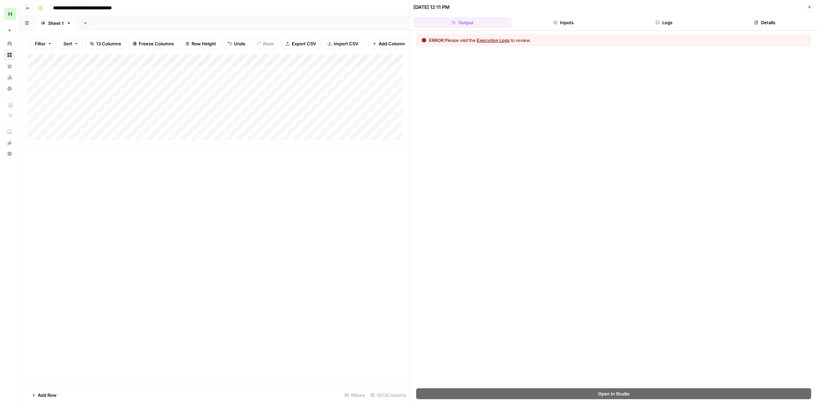
click at [509, 40] on button "Execution Logs" at bounding box center [493, 40] width 33 height 7
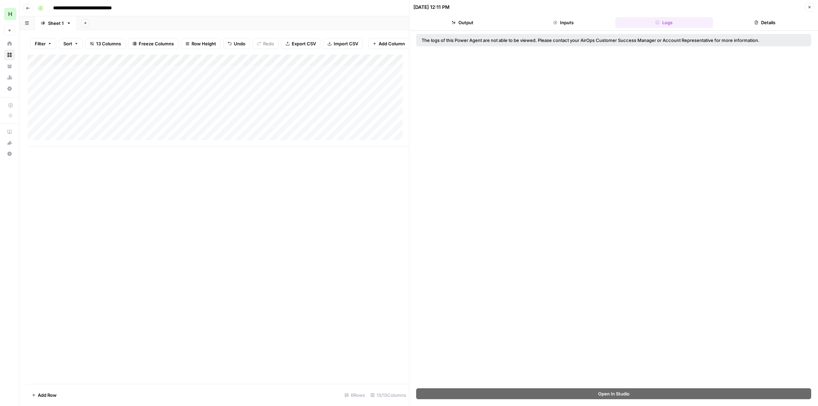
click at [555, 23] on icon "button" at bounding box center [555, 22] width 4 height 4
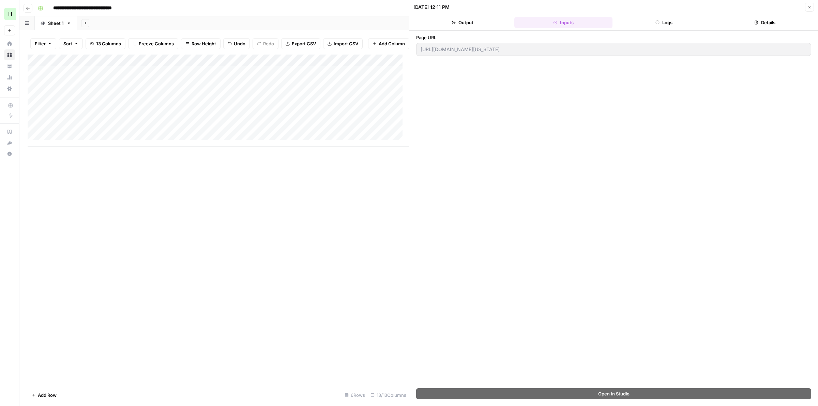
click at [763, 19] on button "Details" at bounding box center [765, 22] width 98 height 11
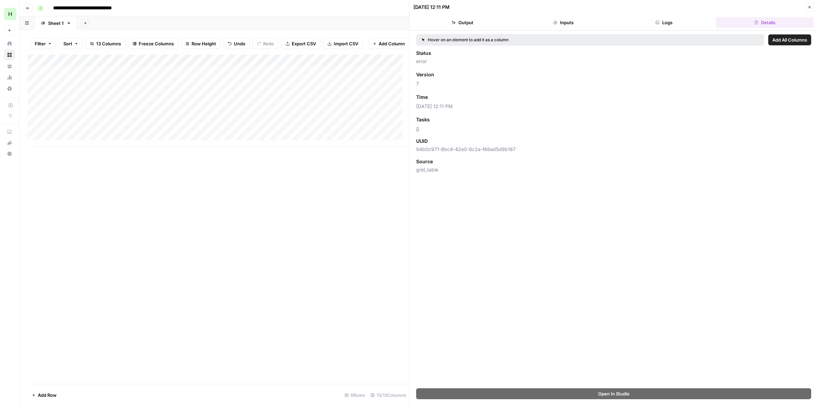
click at [694, 24] on button "Logs" at bounding box center [664, 22] width 98 height 11
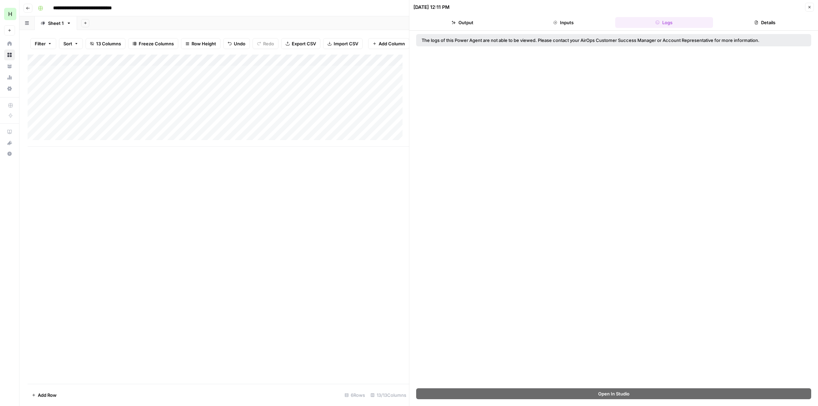
click at [760, 19] on button "Details" at bounding box center [765, 22] width 98 height 11
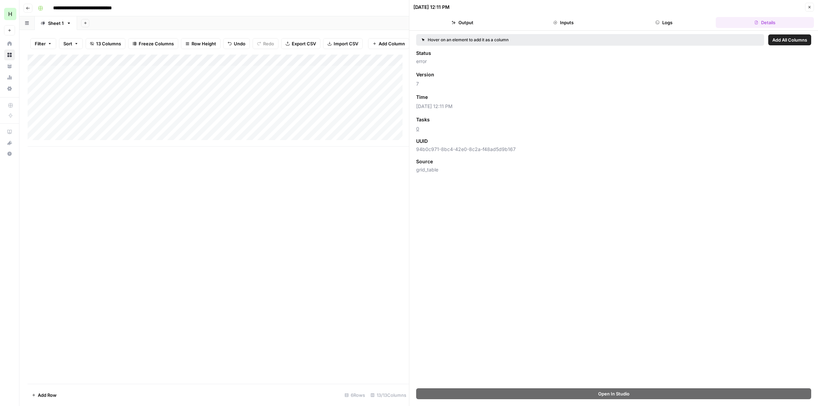
click at [807, 6] on button "Close" at bounding box center [809, 7] width 9 height 9
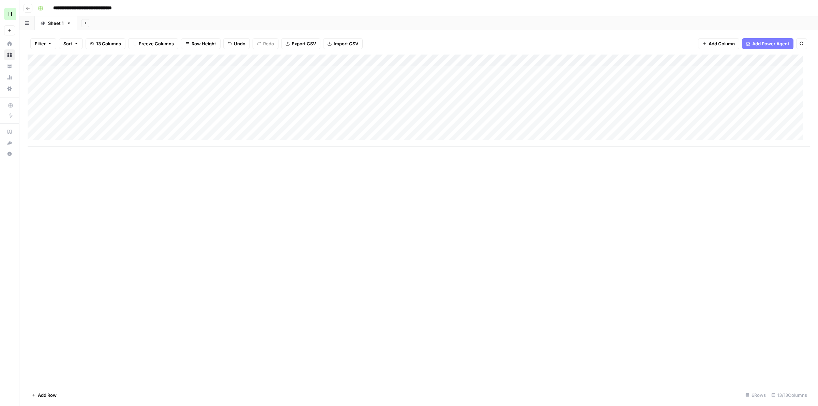
click at [342, 73] on div "Add Column" at bounding box center [419, 101] width 782 height 92
click at [402, 67] on div "Add Column" at bounding box center [419, 101] width 782 height 92
click at [524, 69] on div "Add Column" at bounding box center [419, 101] width 782 height 92
type input "**********"
click at [571, 82] on input "*****" at bounding box center [591, 83] width 55 height 12
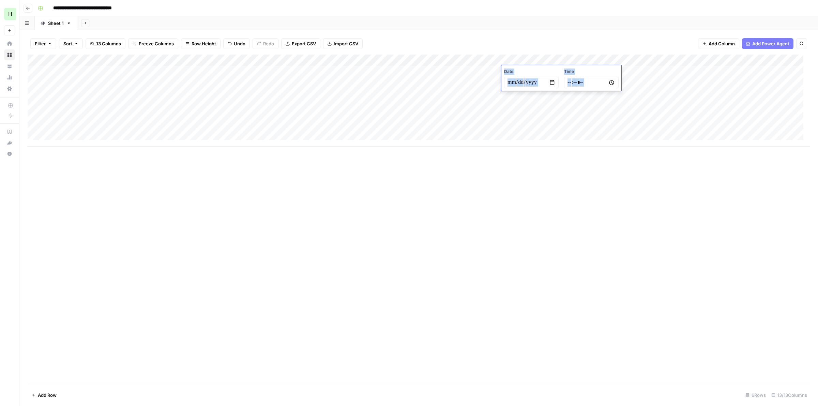
type input "*****"
click at [465, 72] on div "Add Column" at bounding box center [419, 101] width 782 height 92
click at [470, 69] on div "Add Column" at bounding box center [419, 101] width 782 height 92
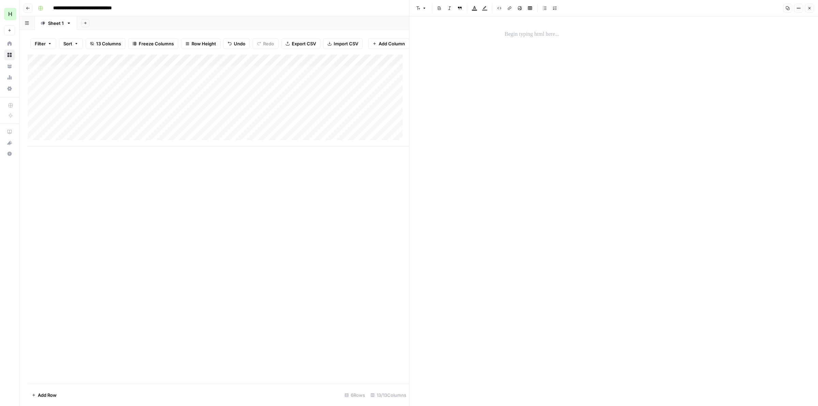
click at [518, 35] on p at bounding box center [614, 34] width 218 height 9
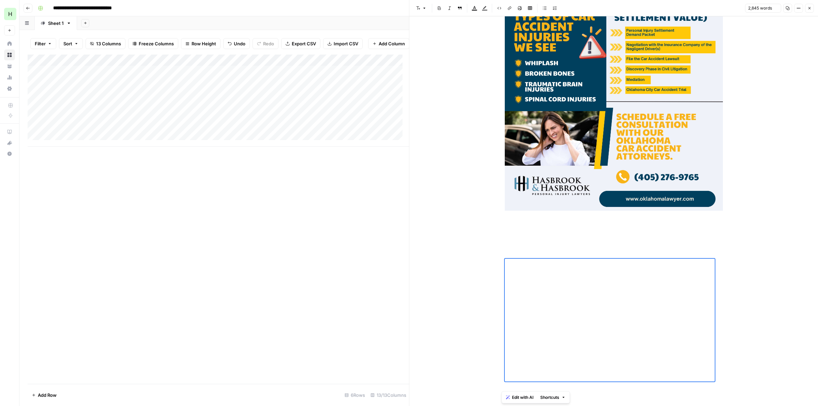
scroll to position [5414, 0]
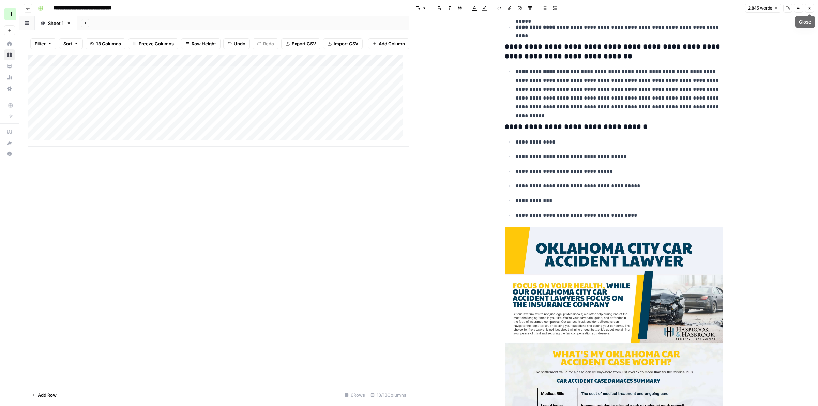
click at [810, 10] on icon "button" at bounding box center [810, 8] width 4 height 4
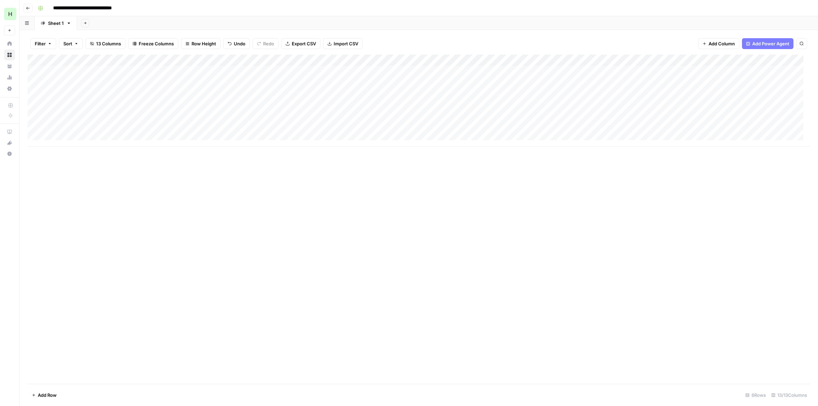
click at [620, 70] on div "Add Column" at bounding box center [419, 101] width 782 height 92
click at [657, 72] on div "Add Column" at bounding box center [419, 101] width 782 height 92
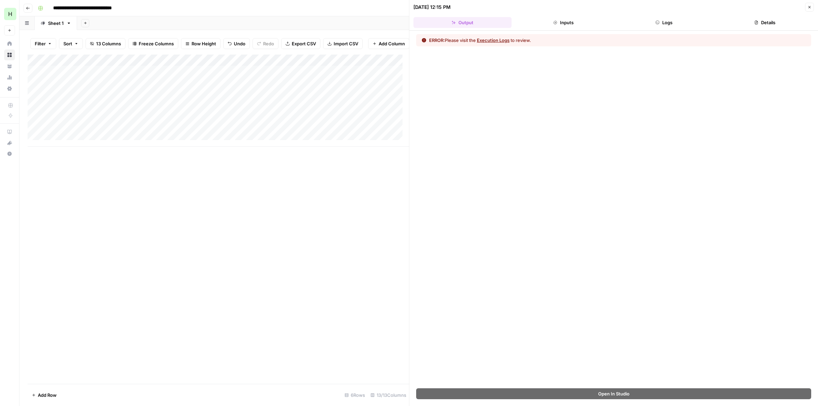
click at [563, 24] on button "Inputs" at bounding box center [563, 22] width 98 height 11
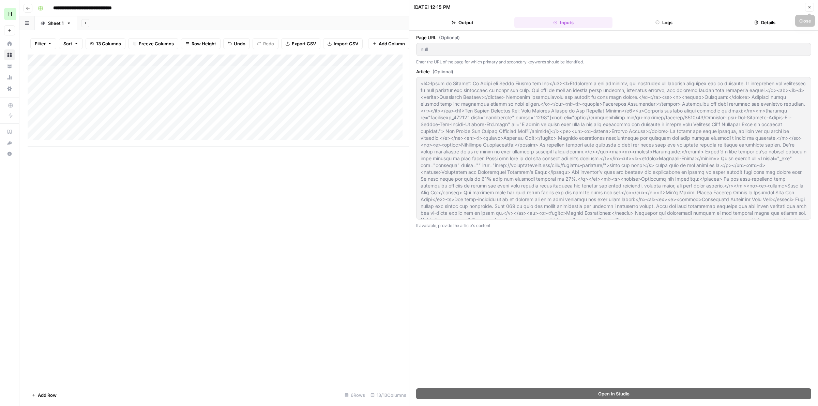
click at [812, 8] on button "Close" at bounding box center [809, 7] width 9 height 9
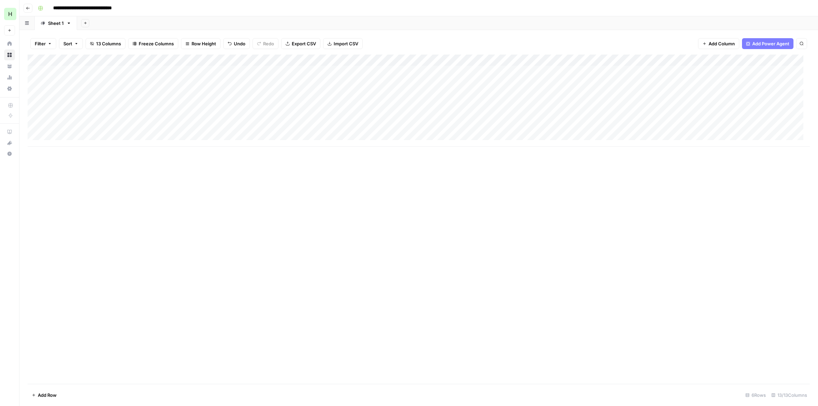
click at [660, 60] on div "Add Column" at bounding box center [419, 101] width 782 height 92
click at [599, 115] on span "Configure Inputs" at bounding box center [607, 117] width 60 height 7
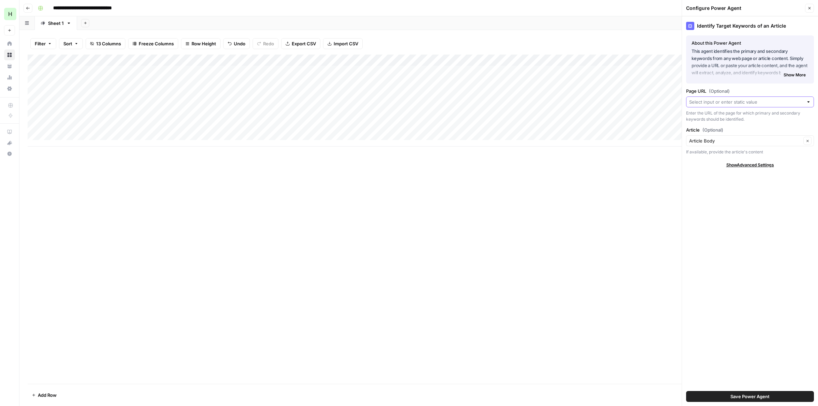
click at [749, 101] on input "Page URL (Optional)" at bounding box center [746, 102] width 114 height 7
click at [720, 132] on button "URL Possible Match" at bounding box center [751, 127] width 122 height 11
type input "URL"
click at [754, 396] on span "Save Power Agent" at bounding box center [750, 396] width 39 height 7
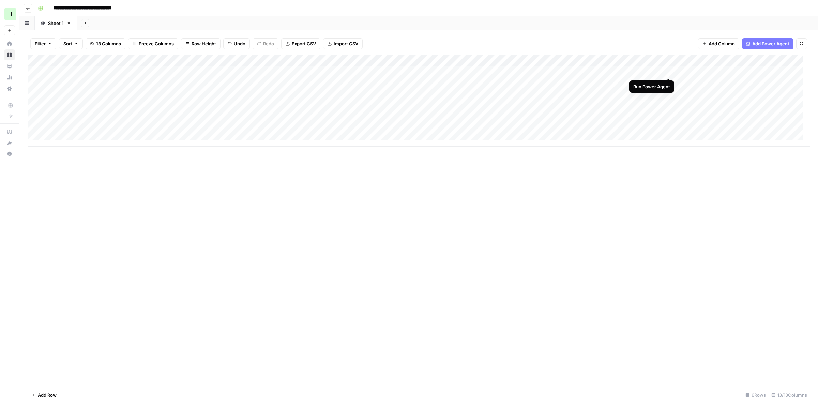
click at [667, 72] on div "Add Column" at bounding box center [419, 101] width 782 height 92
click at [659, 71] on div "Add Column" at bounding box center [419, 101] width 782 height 92
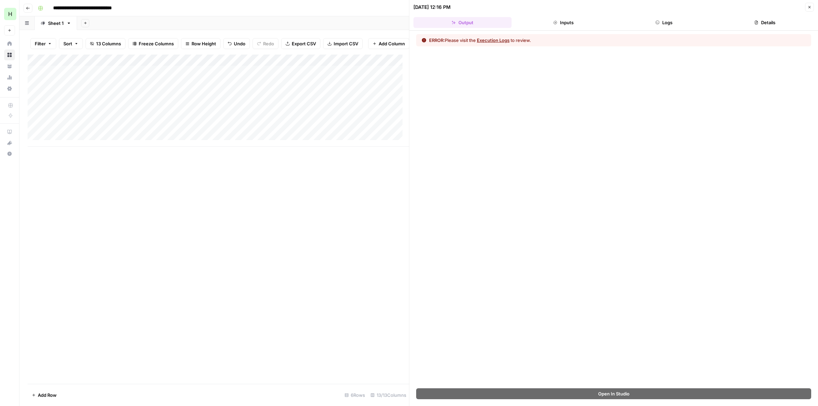
click at [500, 43] on button "Execution Logs" at bounding box center [493, 40] width 33 height 7
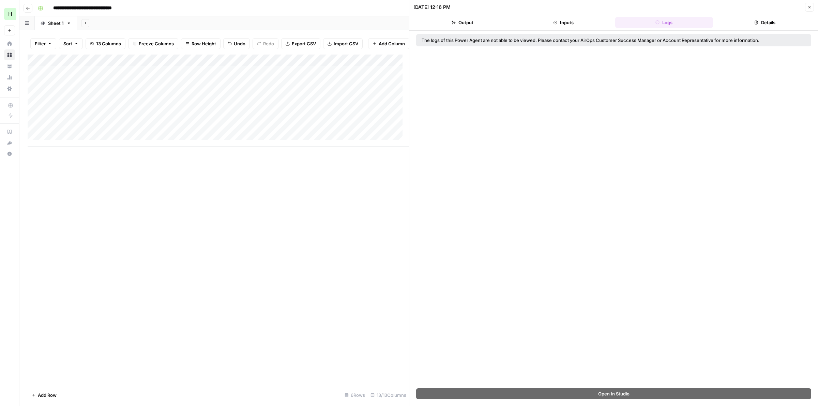
click at [564, 17] on button "Inputs" at bounding box center [563, 22] width 98 height 11
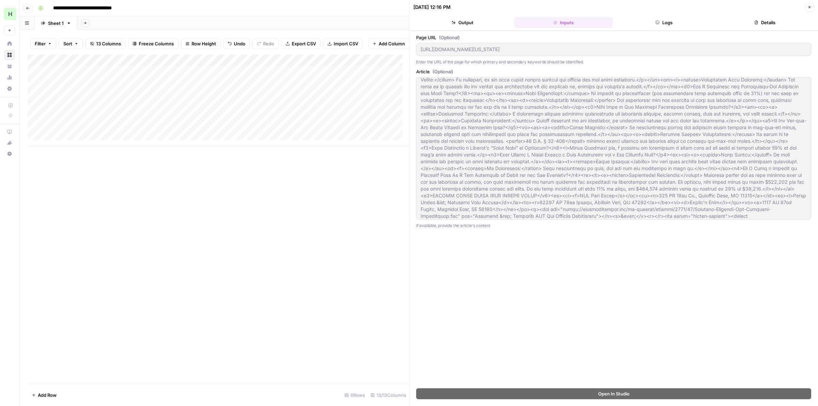
scroll to position [1043, 0]
click at [810, 5] on button "Close" at bounding box center [809, 7] width 9 height 9
type input "null"
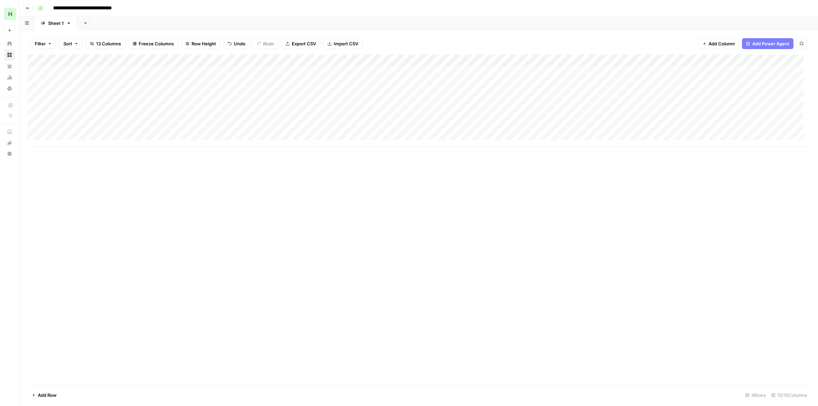
drag, startPoint x: 351, startPoint y: 70, endPoint x: 524, endPoint y: 73, distance: 173.2
click at [524, 73] on div "Add Column" at bounding box center [419, 101] width 782 height 92
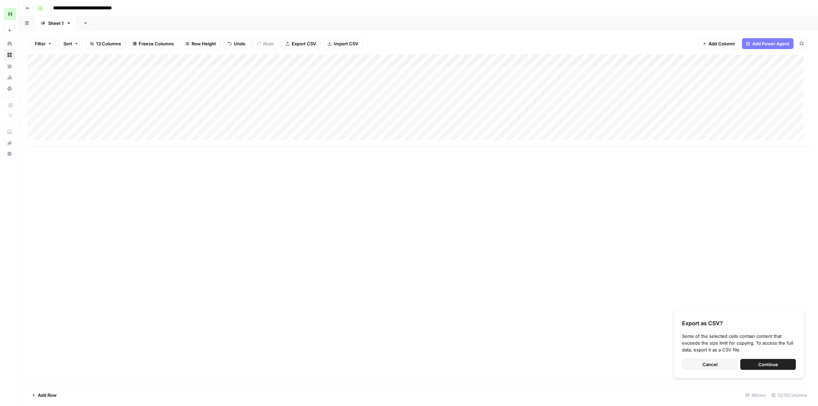
click at [186, 69] on div "Add Column" at bounding box center [419, 101] width 782 height 92
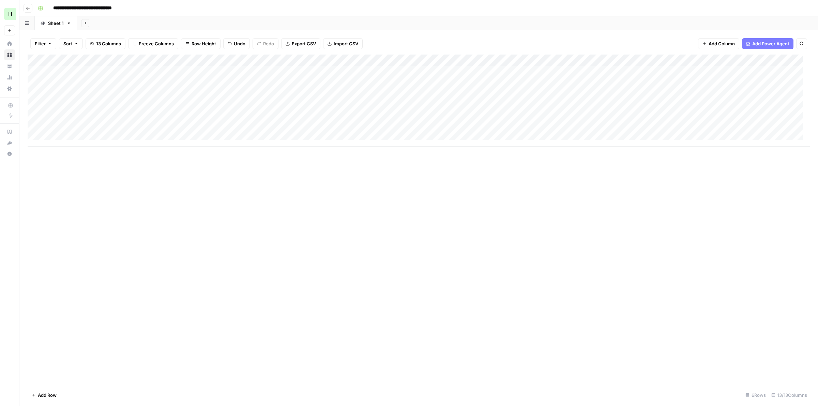
click at [343, 74] on div "Add Column" at bounding box center [419, 101] width 782 height 92
click at [398, 70] on div "Add Column" at bounding box center [419, 101] width 782 height 92
click at [466, 72] on div "Add Column" at bounding box center [419, 101] width 782 height 92
click at [526, 71] on div "Add Column" at bounding box center [419, 101] width 782 height 92
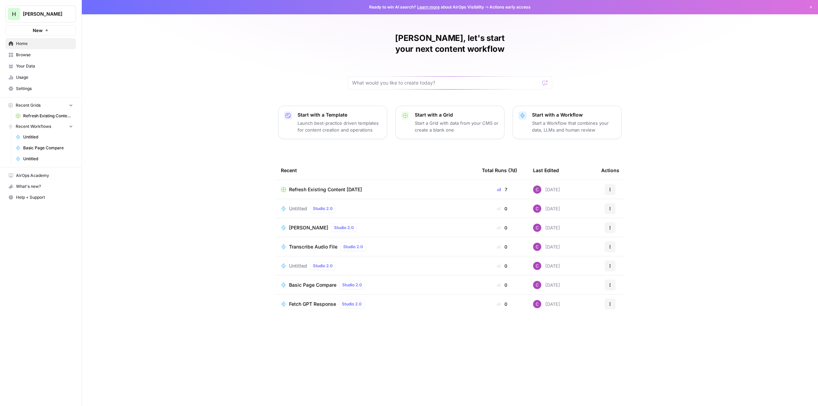
click at [43, 103] on button "Recent Grids" at bounding box center [40, 105] width 71 height 10
click at [24, 52] on span "Browse" at bounding box center [44, 55] width 57 height 6
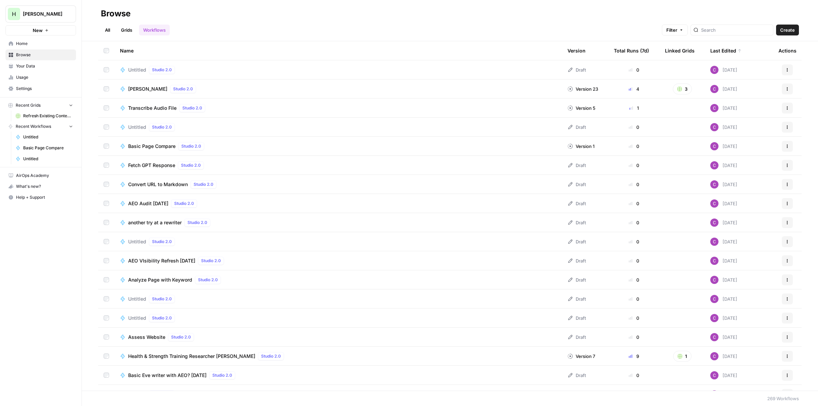
click at [125, 29] on link "Grids" at bounding box center [126, 30] width 19 height 11
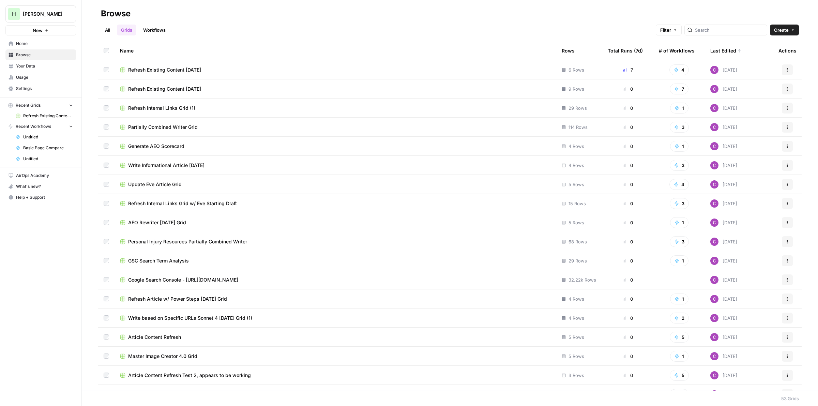
click at [176, 88] on span "Refresh Existing Content [DATE]" at bounding box center [164, 89] width 73 height 7
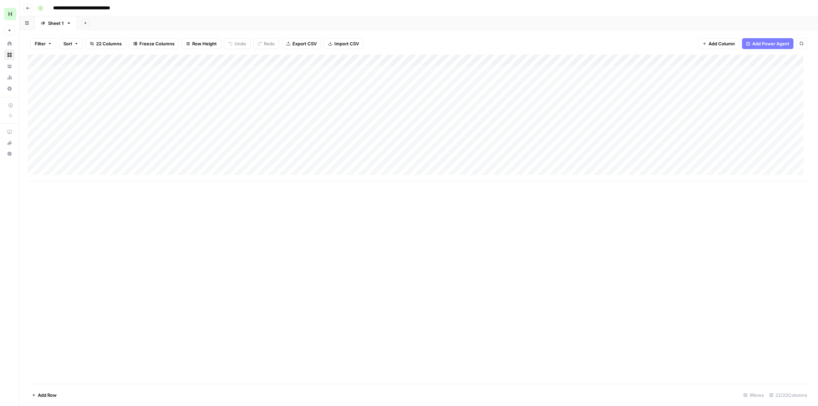
click at [206, 86] on div "Add Column" at bounding box center [419, 118] width 782 height 127
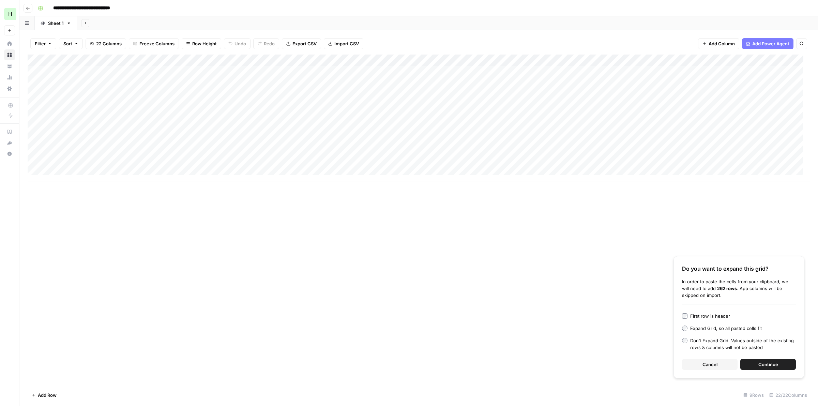
click at [700, 366] on button "Cancel" at bounding box center [710, 364] width 56 height 11
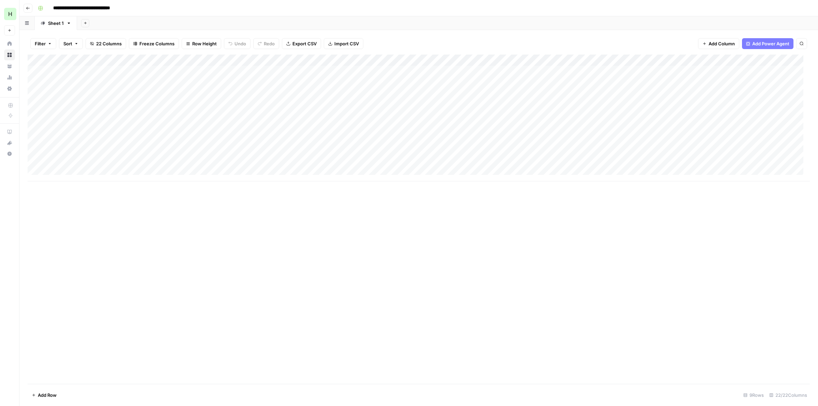
click at [69, 84] on div "Add Column" at bounding box center [419, 118] width 782 height 127
click at [205, 79] on div "Add Column" at bounding box center [419, 118] width 782 height 127
click at [263, 78] on div "Add Column" at bounding box center [419, 118] width 782 height 127
click at [311, 84] on div "Add Column" at bounding box center [419, 118] width 782 height 127
click at [377, 85] on div "Add Column" at bounding box center [419, 118] width 782 height 127
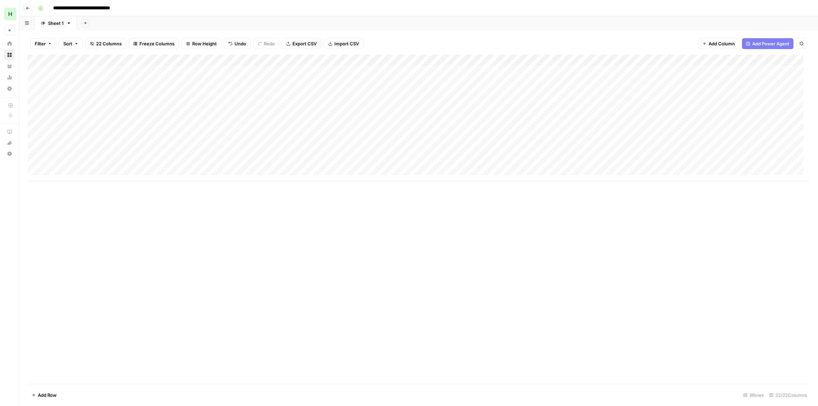
click at [449, 80] on div "Add Column" at bounding box center [419, 118] width 782 height 127
click at [621, 82] on div "Add Column" at bounding box center [419, 118] width 782 height 127
type textarea "**********"
